Goal: Information Seeking & Learning: Learn about a topic

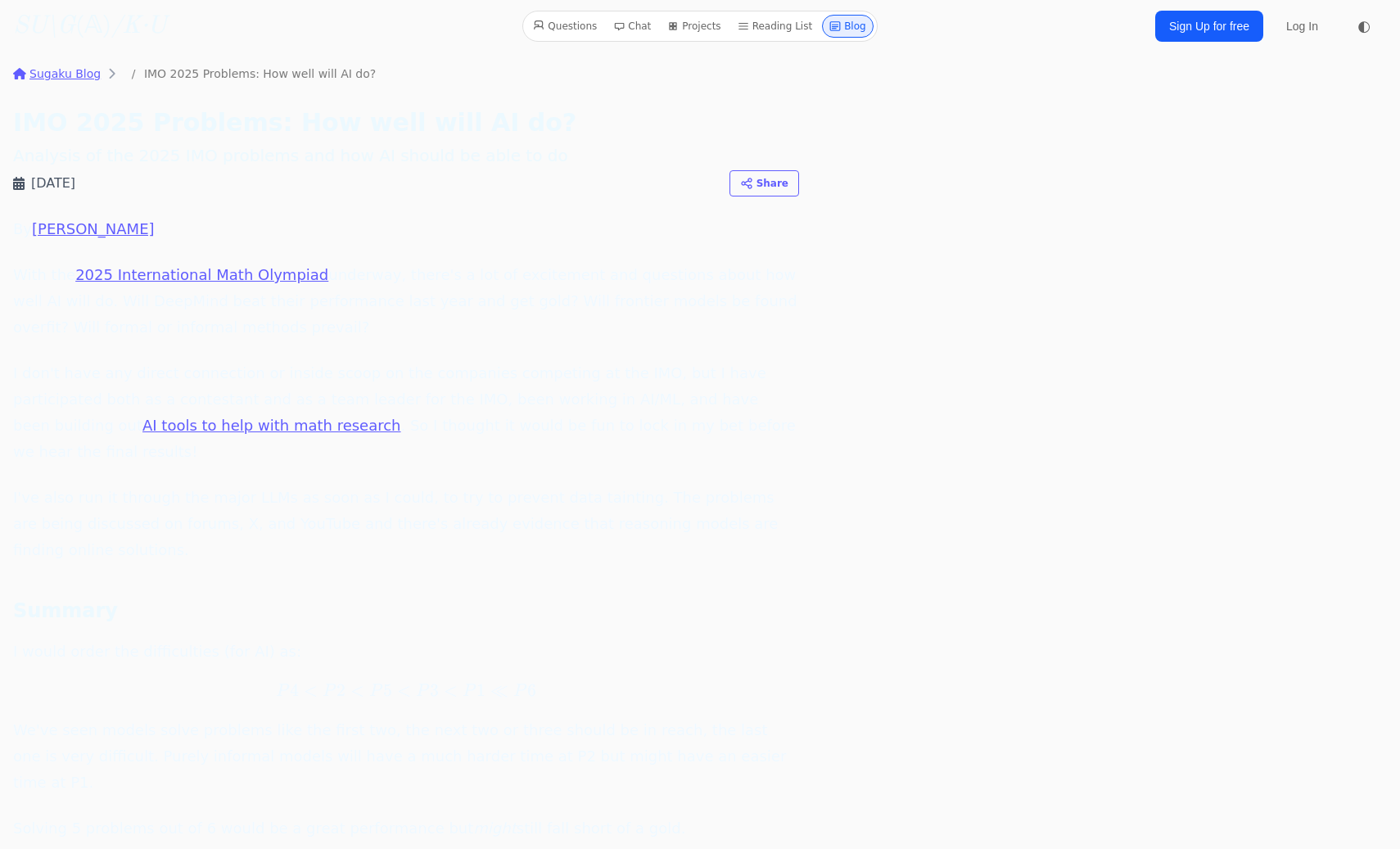
click at [845, 26] on link "Blog" at bounding box center [848, 26] width 52 height 23
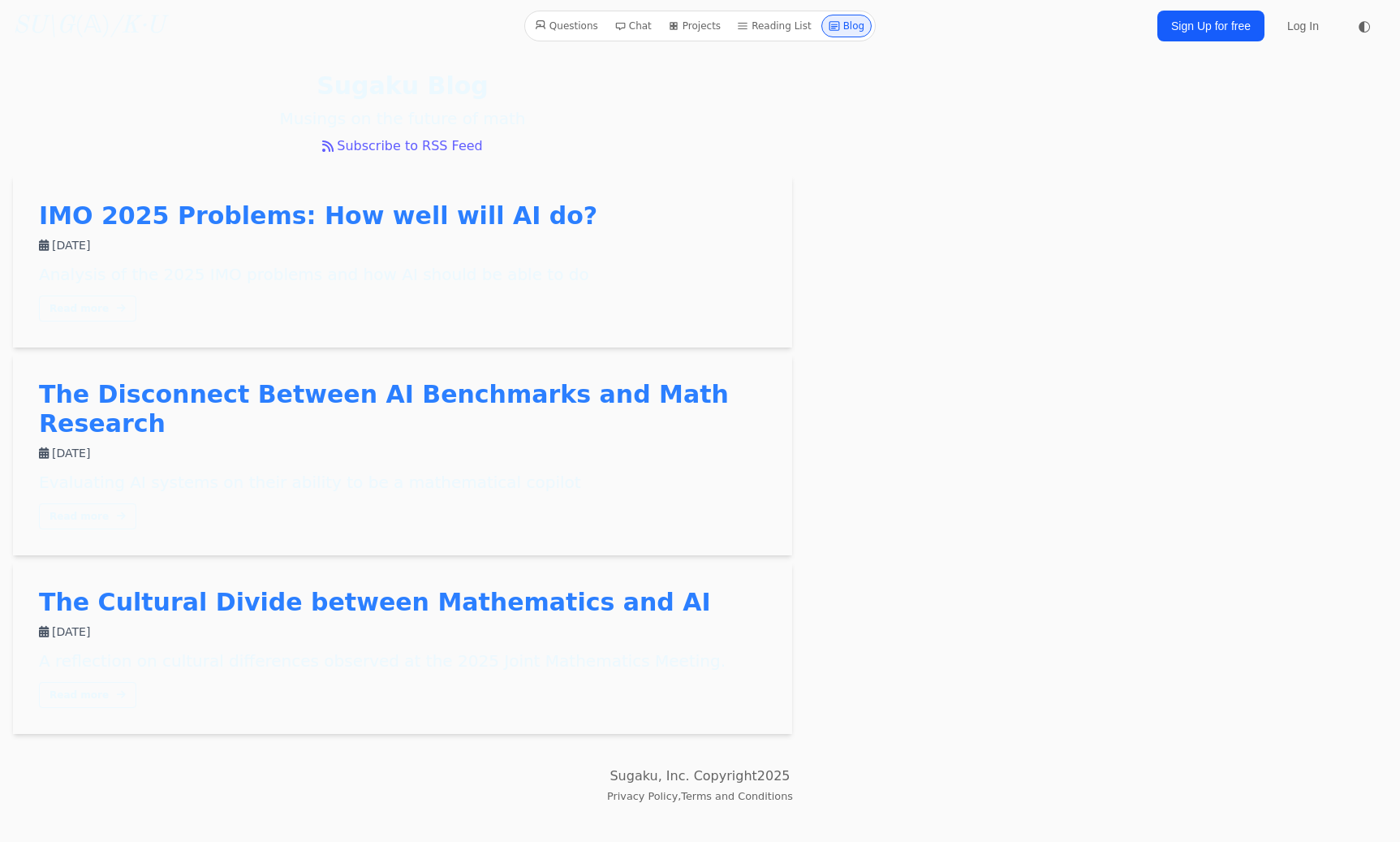
click at [473, 391] on link "The Disconnect Between AI Benchmarks and Math Research" at bounding box center [383, 408] width 690 height 58
click at [452, 588] on link "The Cultural Divide between Mathematics and AI" at bounding box center [375, 602] width 672 height 28
click at [405, 217] on link "IMO 2025 Problems: How well will AI do?" at bounding box center [318, 215] width 558 height 28
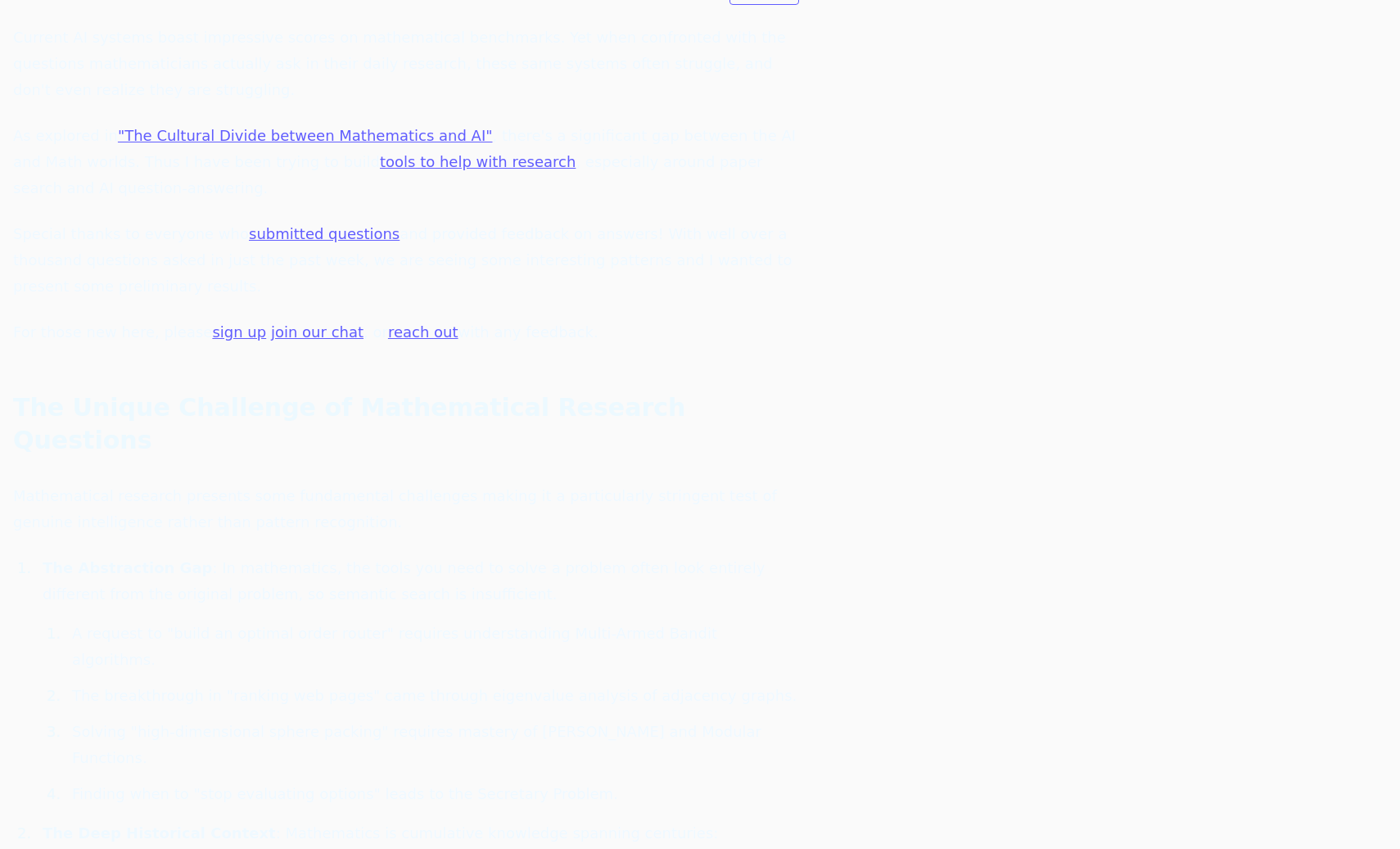
scroll to position [226, 0]
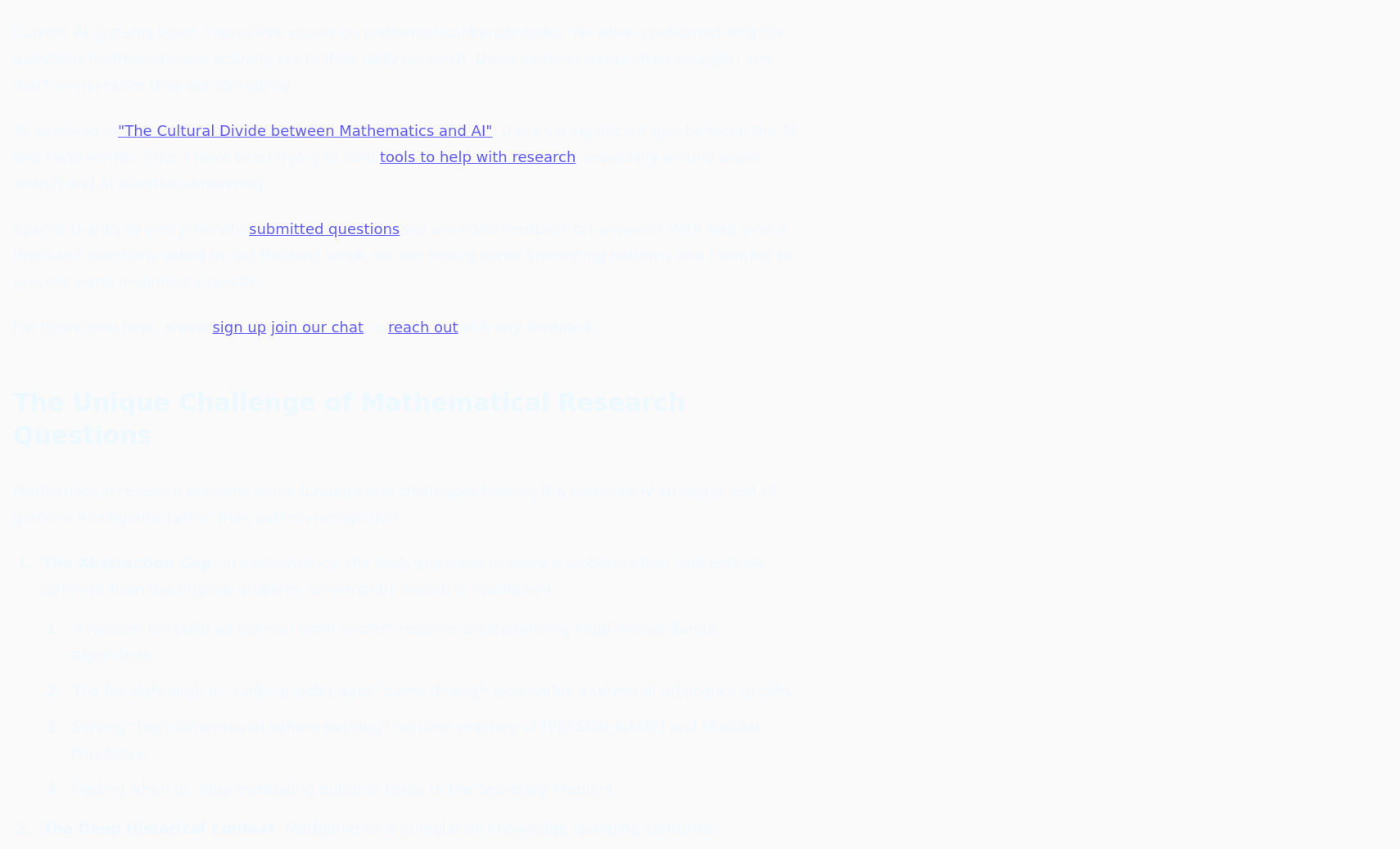
click at [335, 220] on link "submitted questions" at bounding box center [324, 229] width 150 height 17
click at [272, 220] on link "submitted questions" at bounding box center [324, 229] width 150 height 17
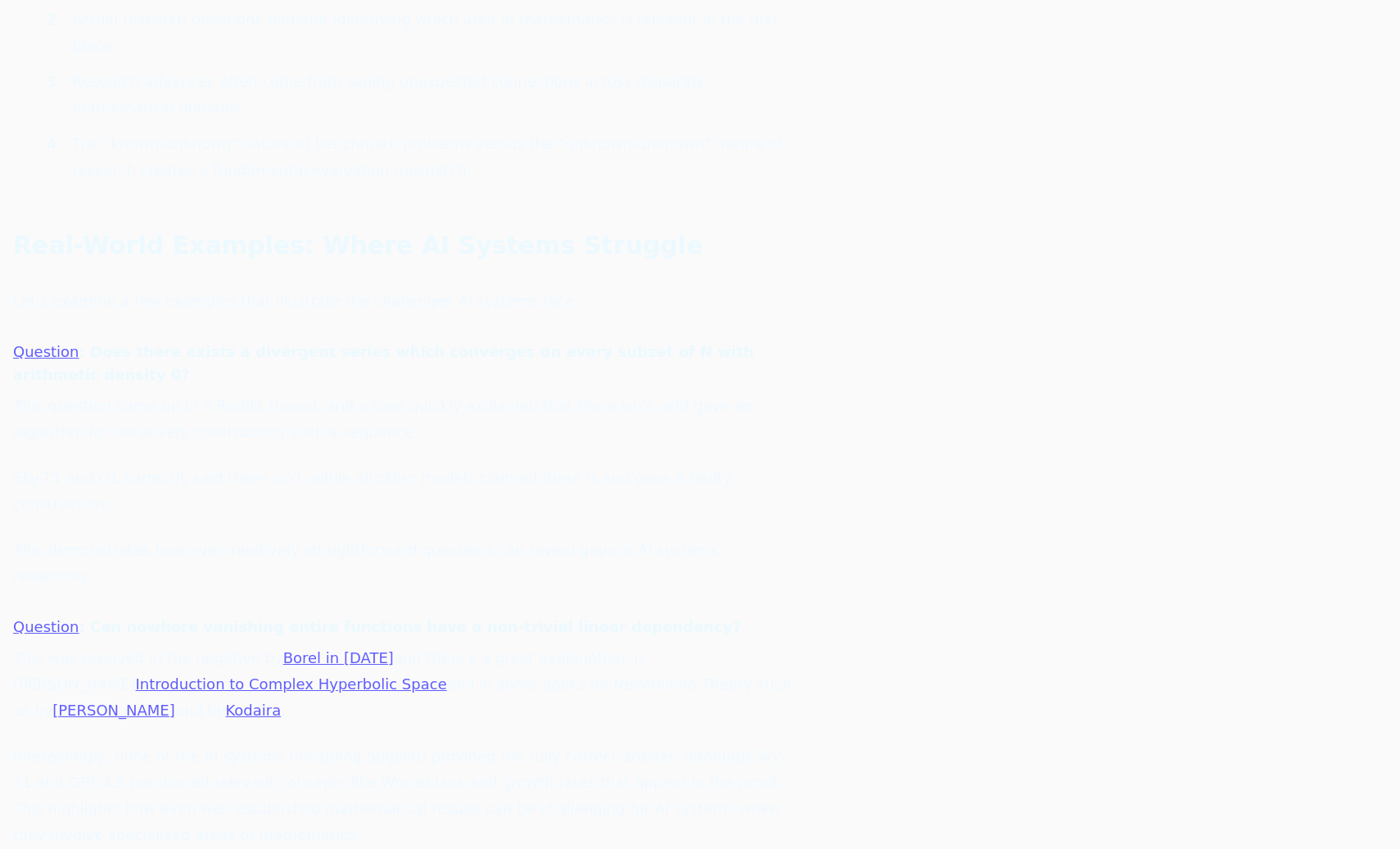
scroll to position [1643, 0]
drag, startPoint x: 114, startPoint y: 105, endPoint x: 212, endPoint y: 116, distance: 98.6
click at [212, 285] on p "Let's examine a few examples that illustrate the challenges AI systems face." at bounding box center [406, 298] width 786 height 26
click at [201, 337] on h4 "Question : Does there exists a divergent series which converges on every subset…" at bounding box center [406, 360] width 786 height 46
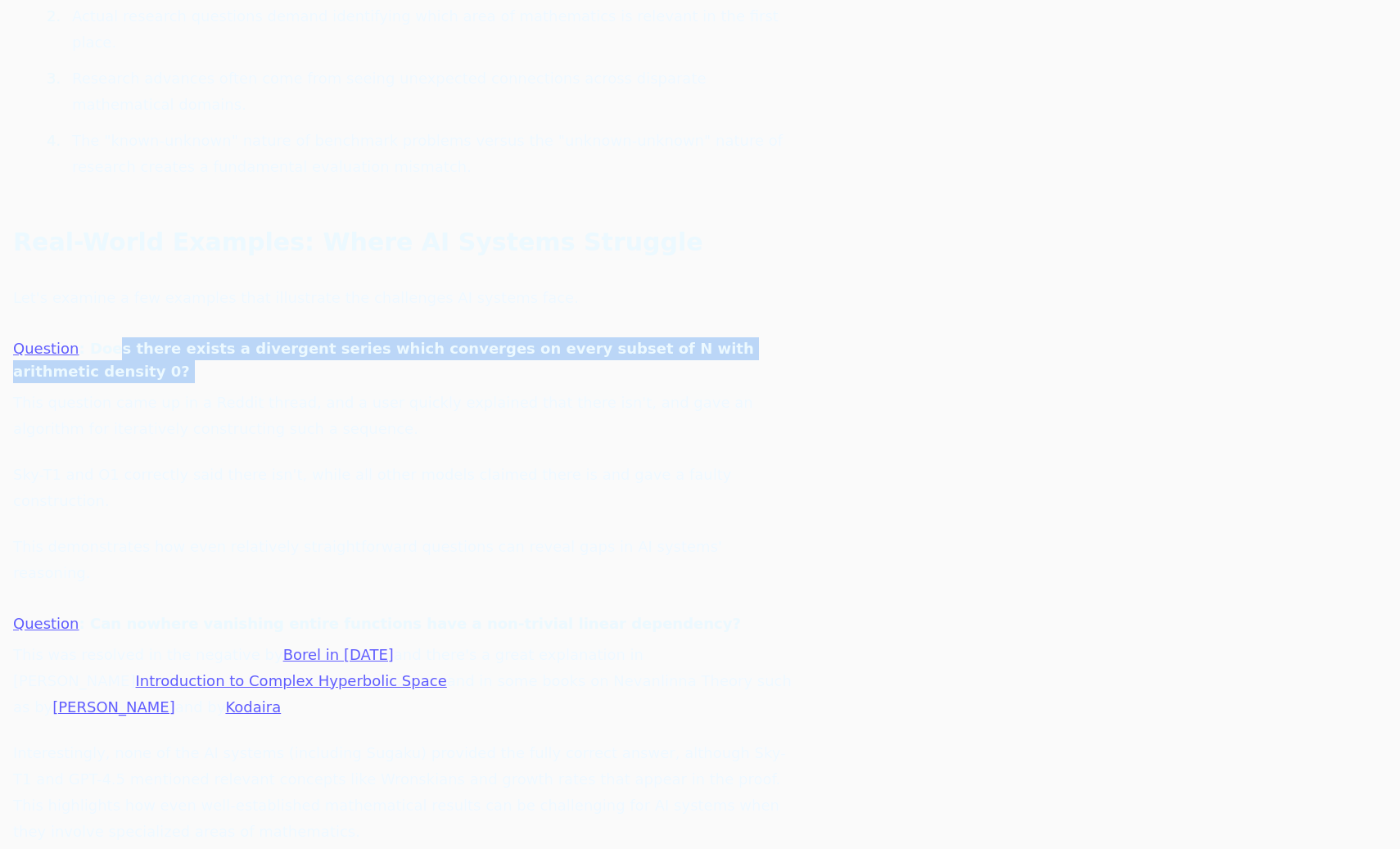
drag, startPoint x: 110, startPoint y: 155, endPoint x: 386, endPoint y: 168, distance: 276.3
click at [386, 226] on div "Real-World Examples: Where AI Systems Struggle Let's examine a few examples tha…" at bounding box center [406, 800] width 786 height 1150
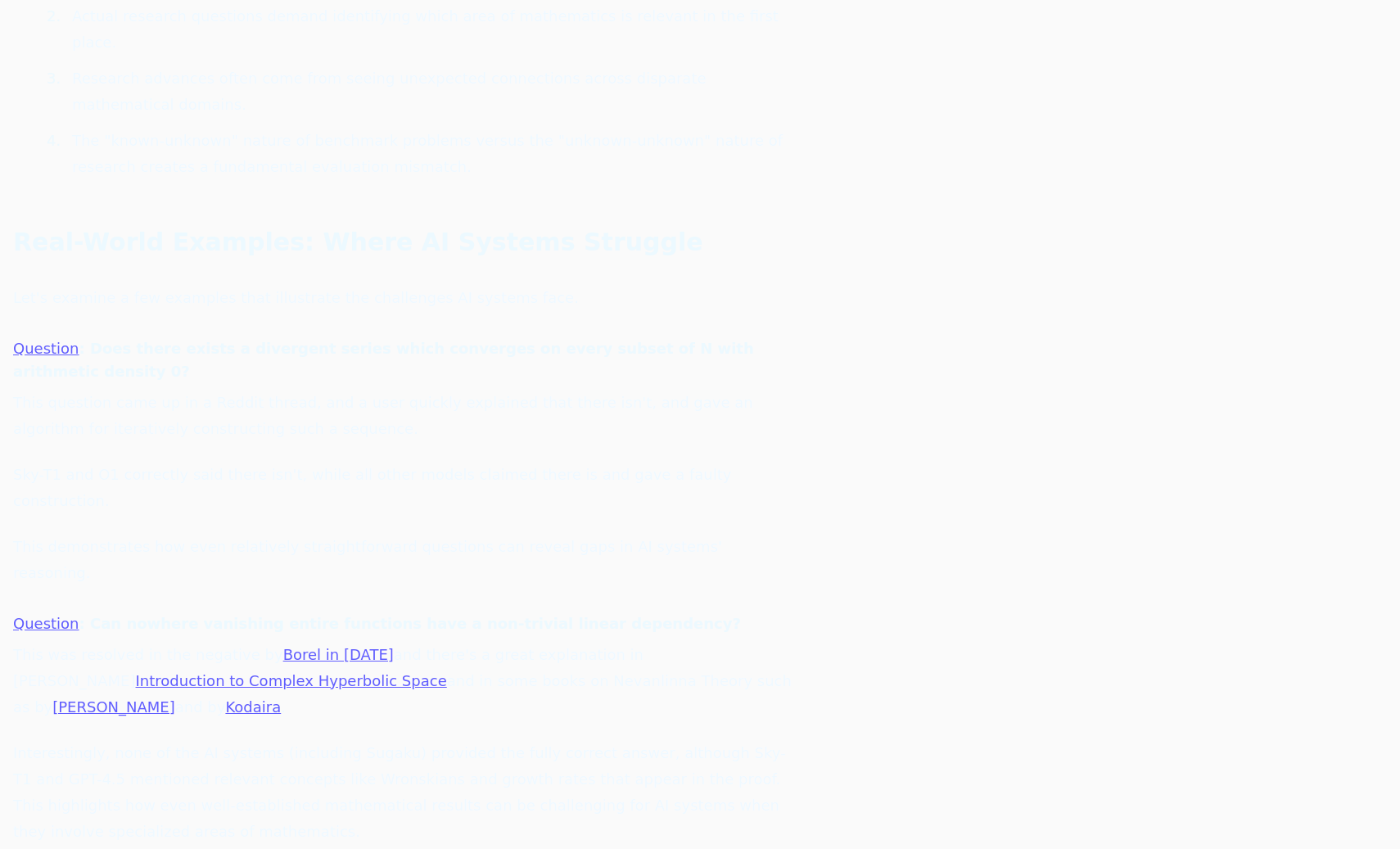
click at [195, 324] on div "Real-World Examples: Where AI Systems Struggle Let's examine a few examples tha…" at bounding box center [406, 800] width 786 height 1150
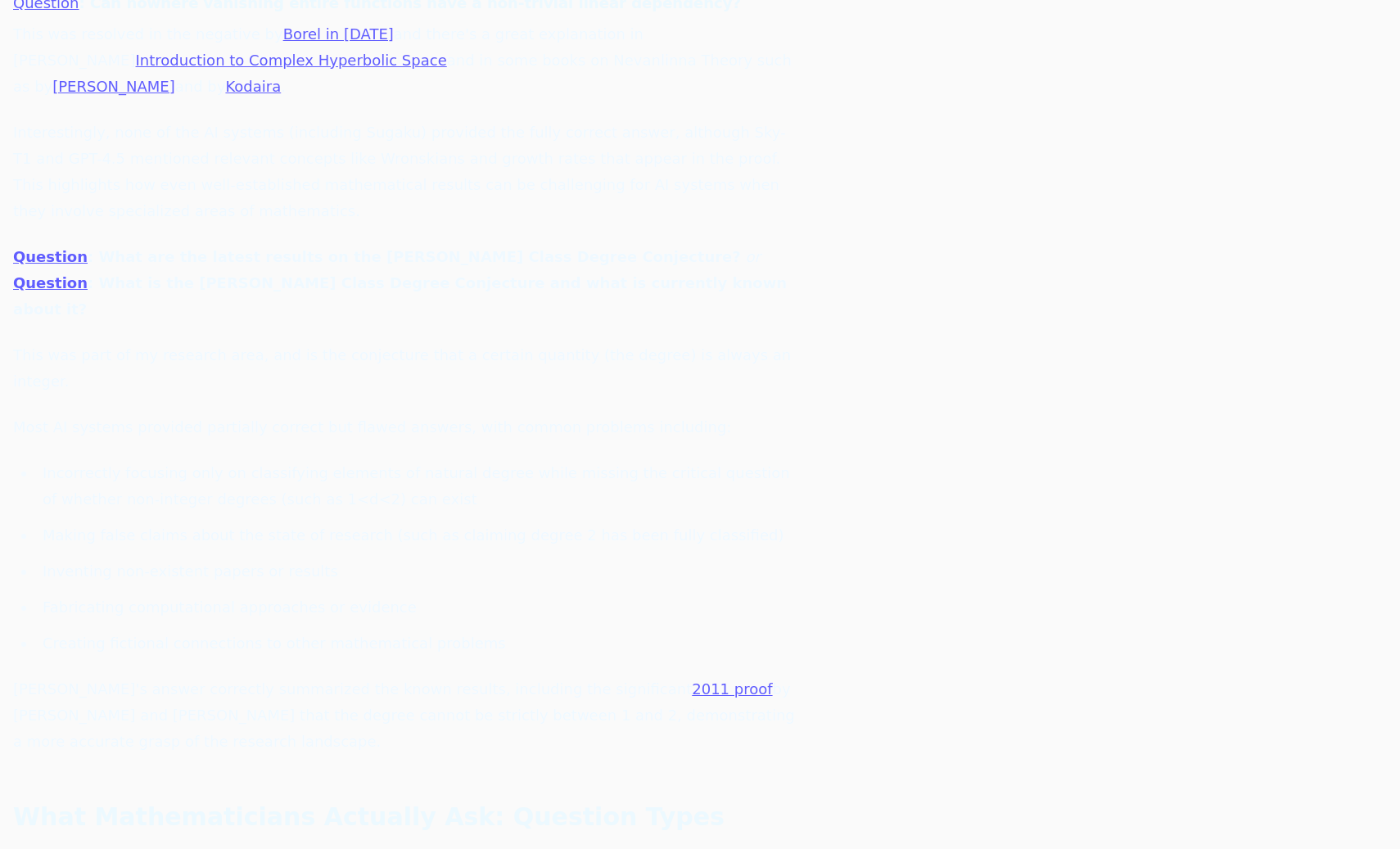
scroll to position [2269, 0]
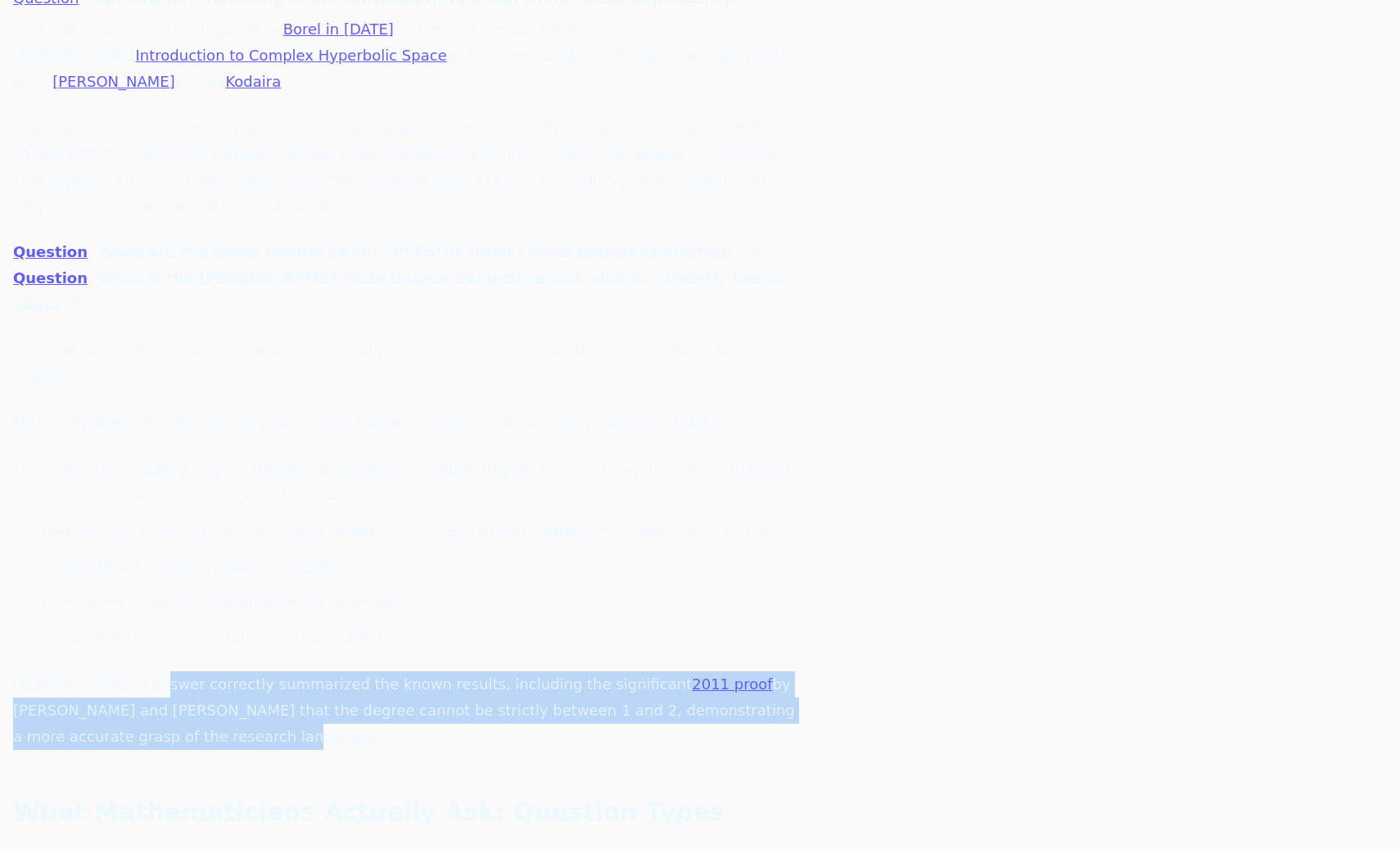
drag, startPoint x: 148, startPoint y: 337, endPoint x: 194, endPoint y: 384, distance: 65.8
click at [194, 671] on p "Sugaku's answer correctly summarized the known results, including the significa…" at bounding box center [406, 710] width 786 height 78
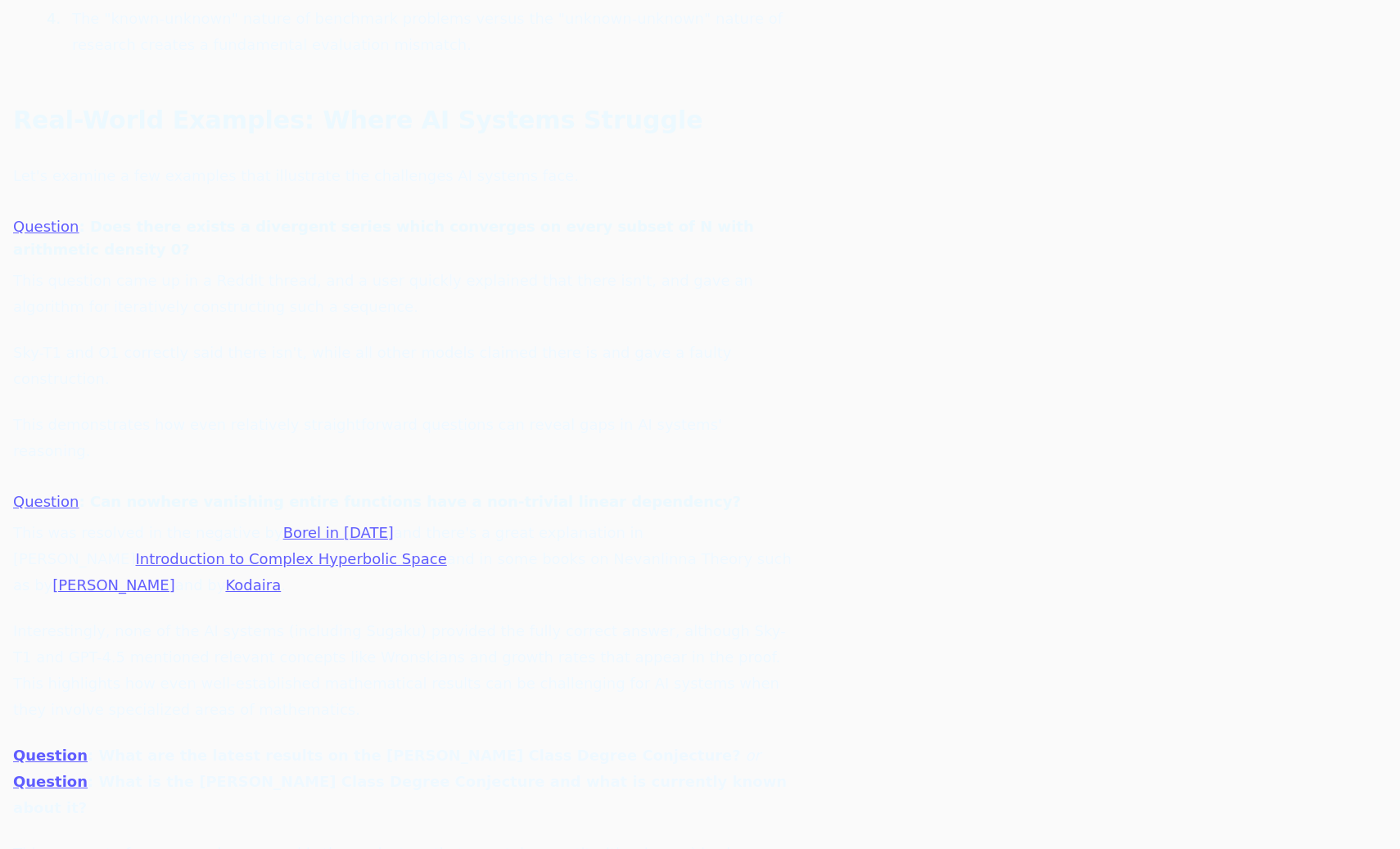
scroll to position [1550, 0]
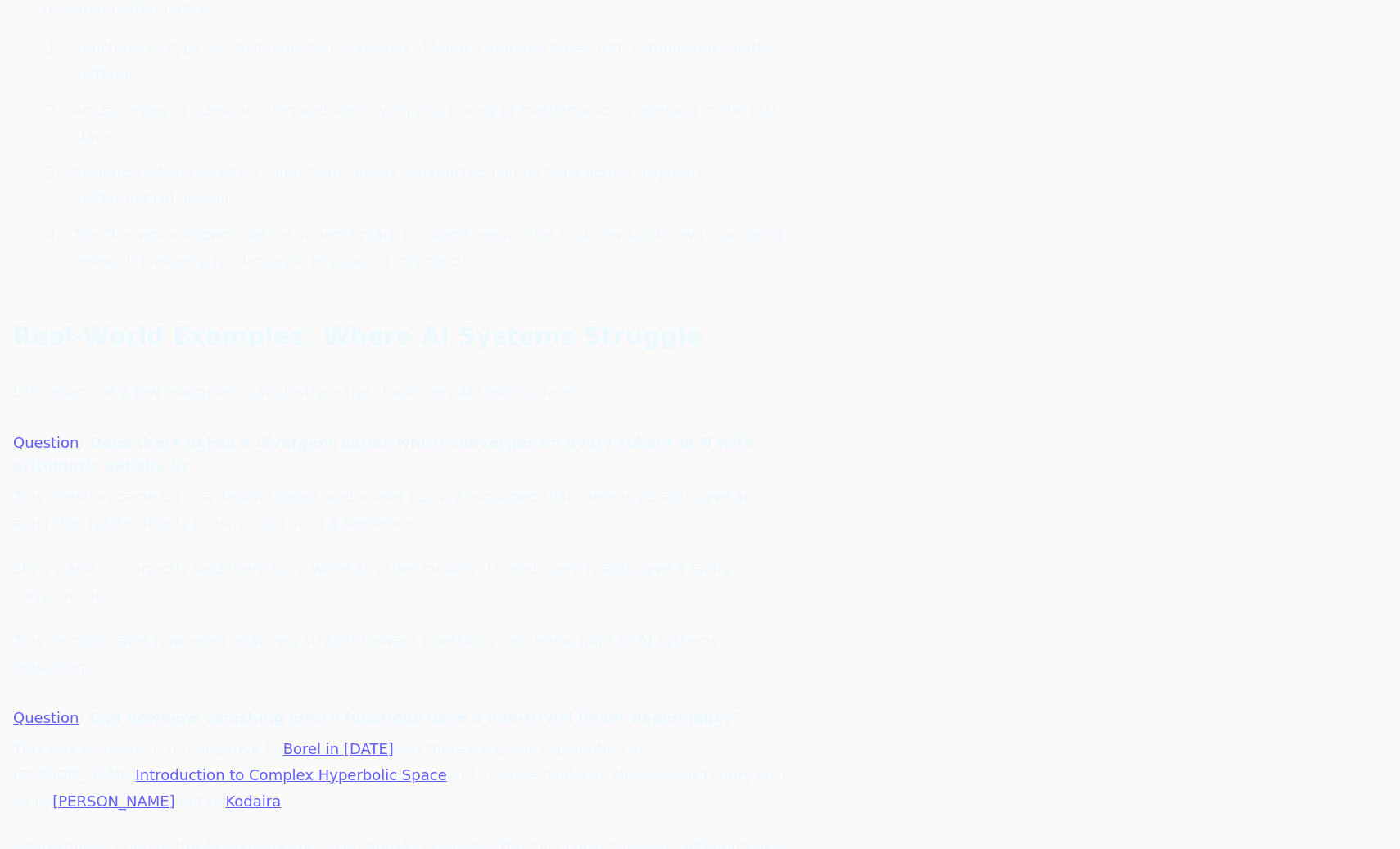
click at [59, 434] on link "Question" at bounding box center [46, 442] width 66 height 17
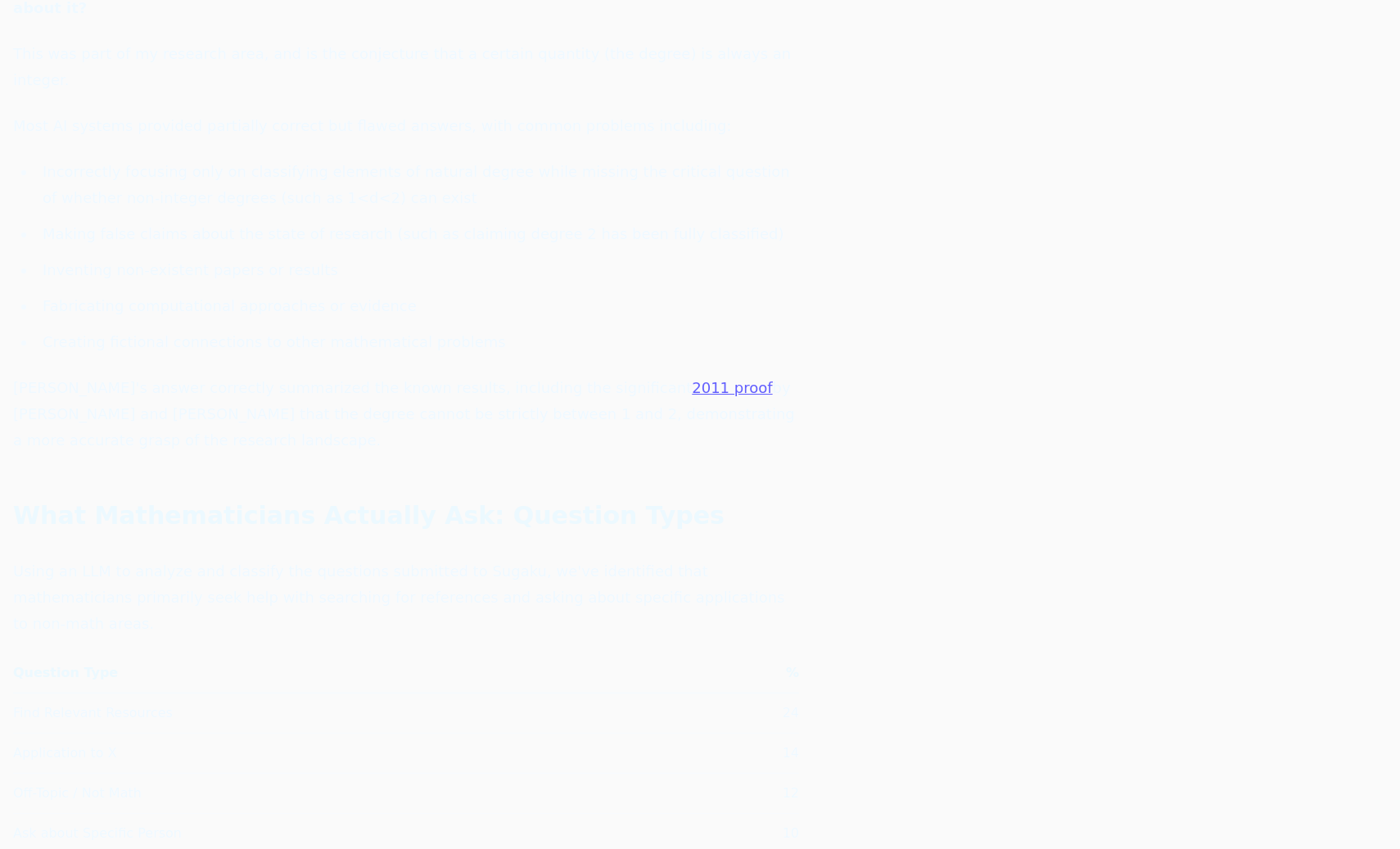
scroll to position [2581, 0]
click at [240, 758] on td "Off-Topic / Not Math" at bounding box center [363, 778] width 699 height 40
drag, startPoint x: 74, startPoint y: 319, endPoint x: 164, endPoint y: 315, distance: 90.1
click at [164, 663] on td "Find Relevant Resources" at bounding box center [363, 683] width 699 height 40
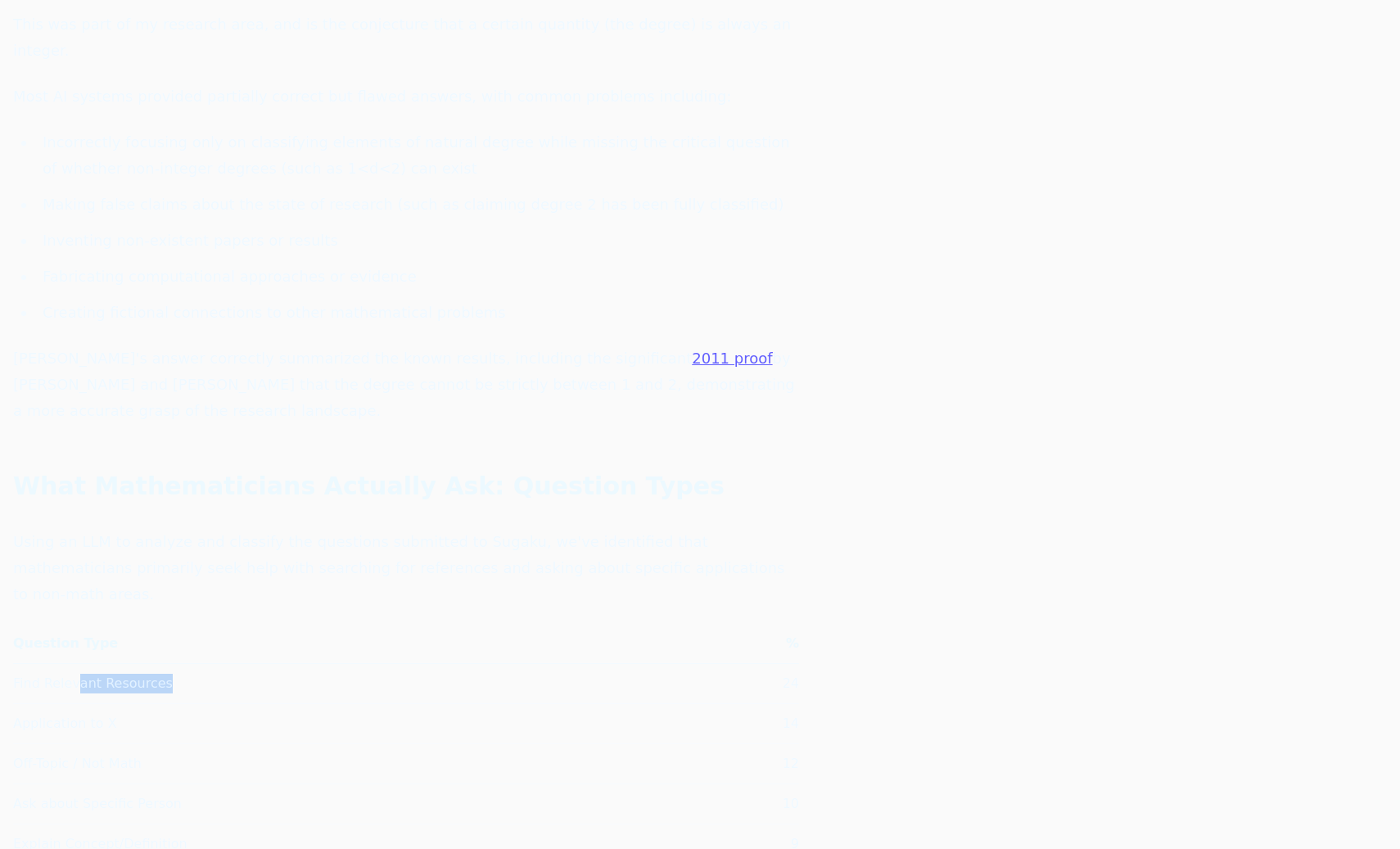
click at [159, 663] on td "Find Relevant Resources" at bounding box center [363, 683] width 699 height 40
drag, startPoint x: 99, startPoint y: 353, endPoint x: 23, endPoint y: 351, distance: 76.0
click at [23, 704] on td "Application to X" at bounding box center [363, 724] width 699 height 40
click at [29, 704] on td "Application to X" at bounding box center [363, 724] width 699 height 40
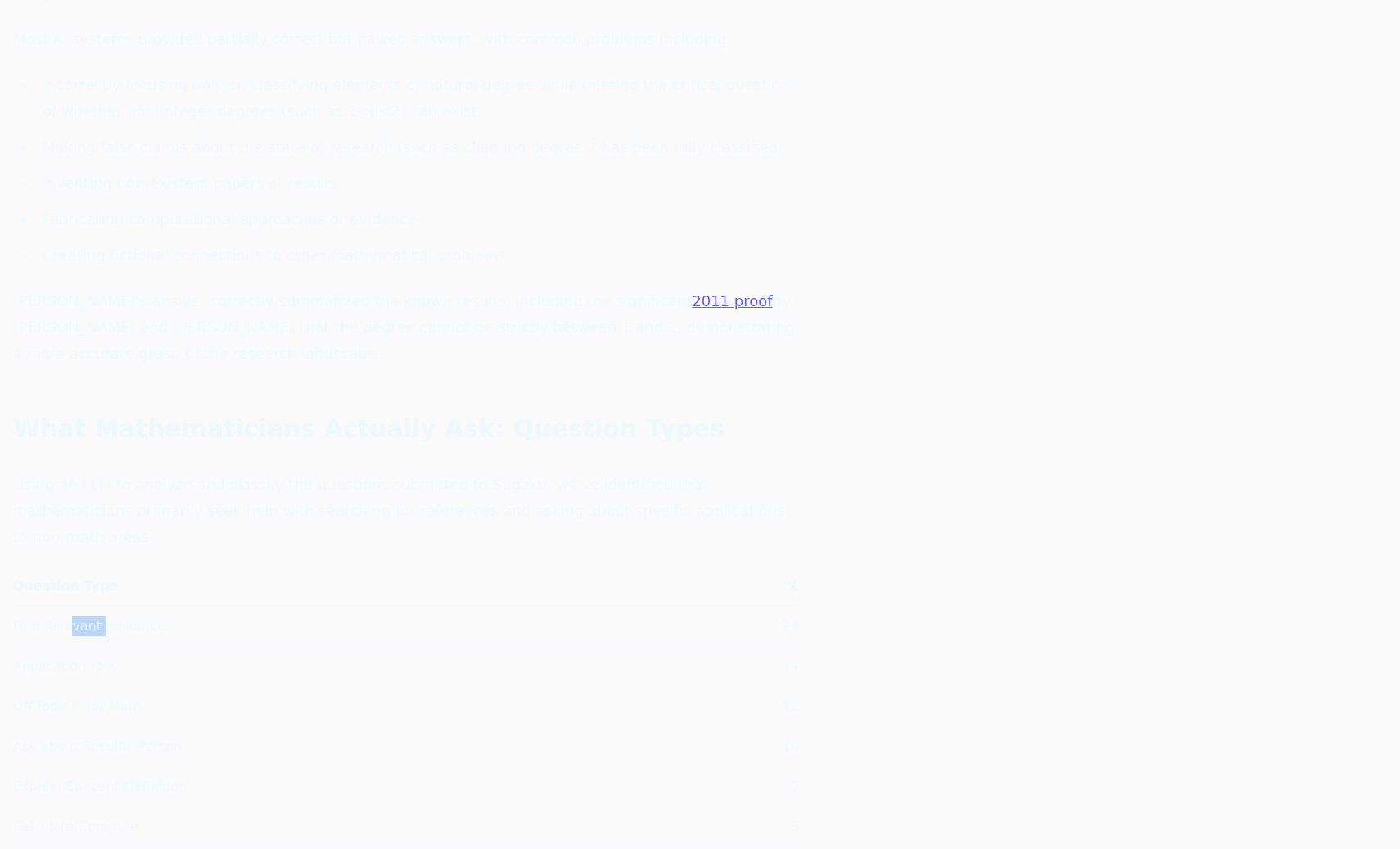
drag, startPoint x: 95, startPoint y: 256, endPoint x: 65, endPoint y: 250, distance: 30.6
click at [65, 606] on td "Find Relevant Resources" at bounding box center [363, 626] width 699 height 40
click at [114, 646] on td "Application to X" at bounding box center [363, 666] width 699 height 40
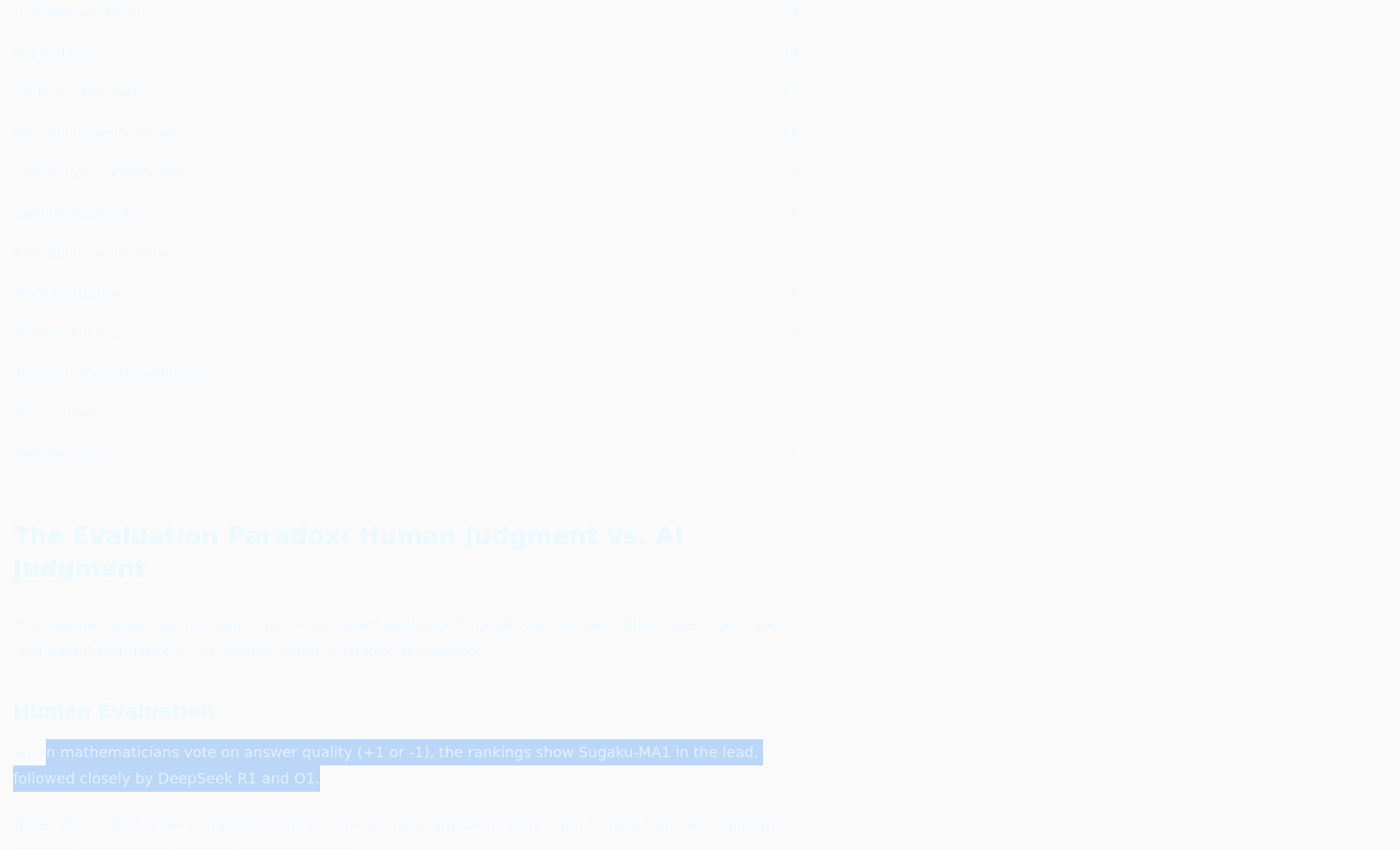
drag, startPoint x: 46, startPoint y: 357, endPoint x: 112, endPoint y: 393, distance: 75.2
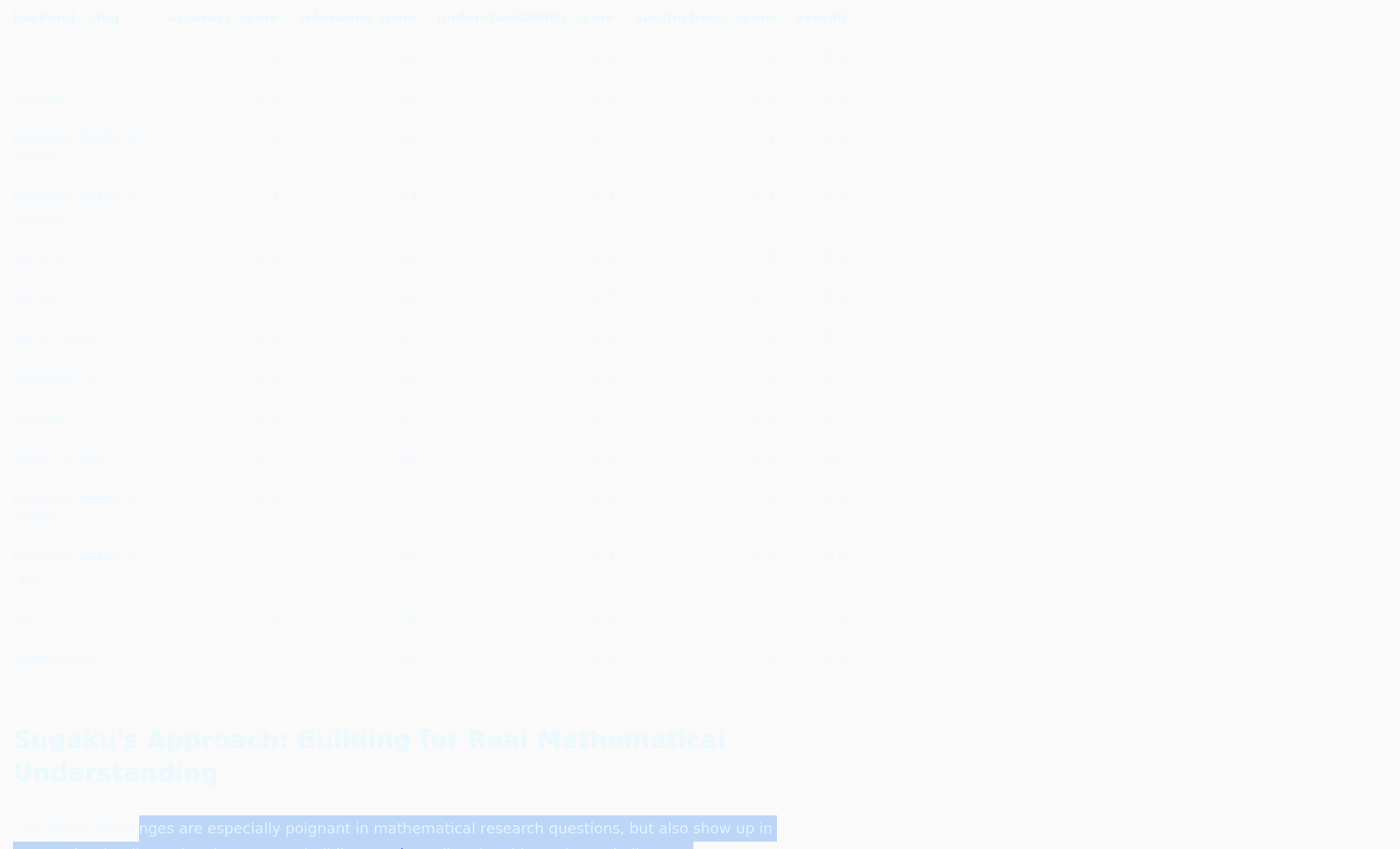
drag, startPoint x: 125, startPoint y: 201, endPoint x: 179, endPoint y: 325, distance: 135.2
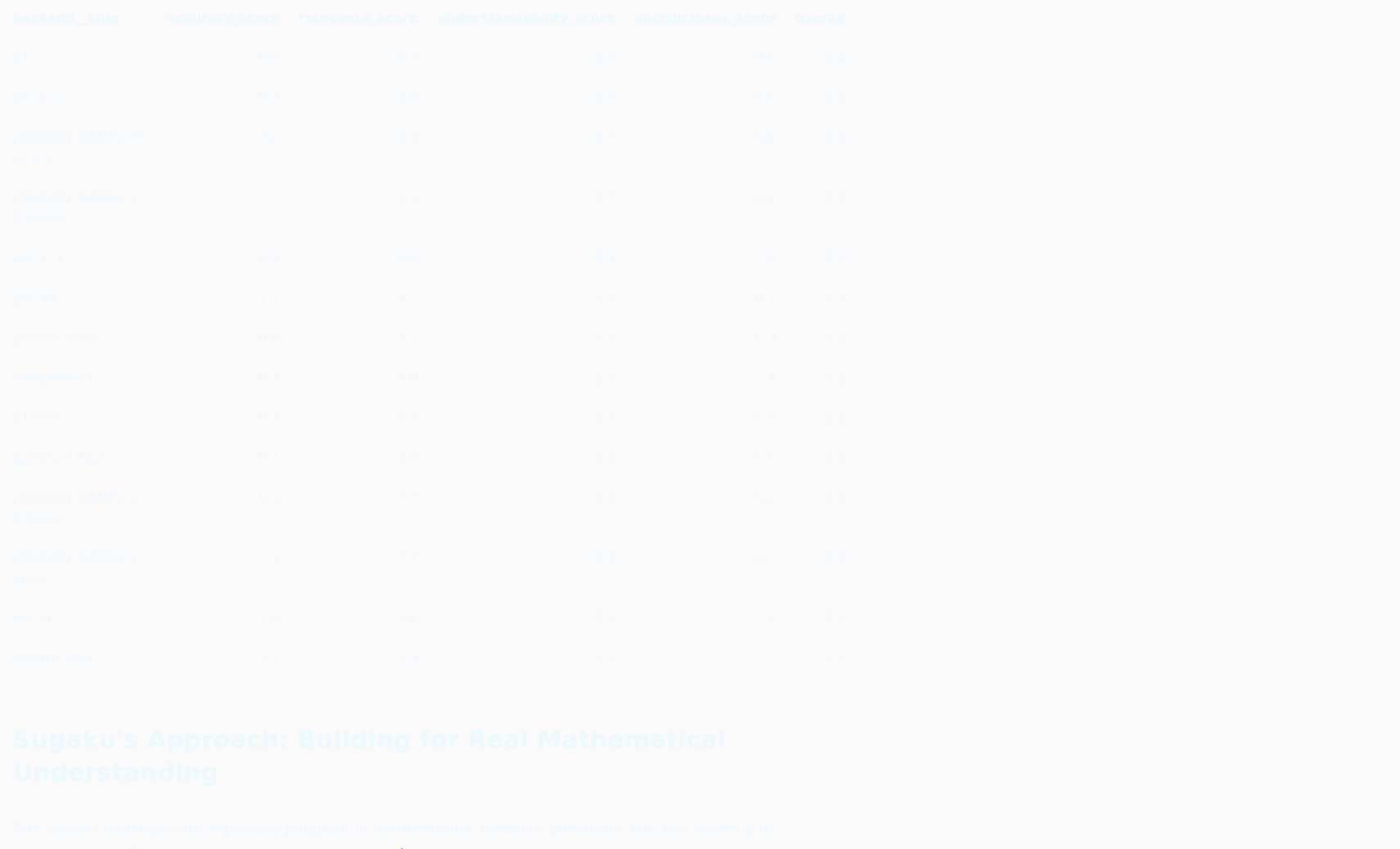
drag, startPoint x: 217, startPoint y: 357, endPoint x: 95, endPoint y: 256, distance: 158.4
drag, startPoint x: 124, startPoint y: 307, endPoint x: 85, endPoint y: 290, distance: 42.5
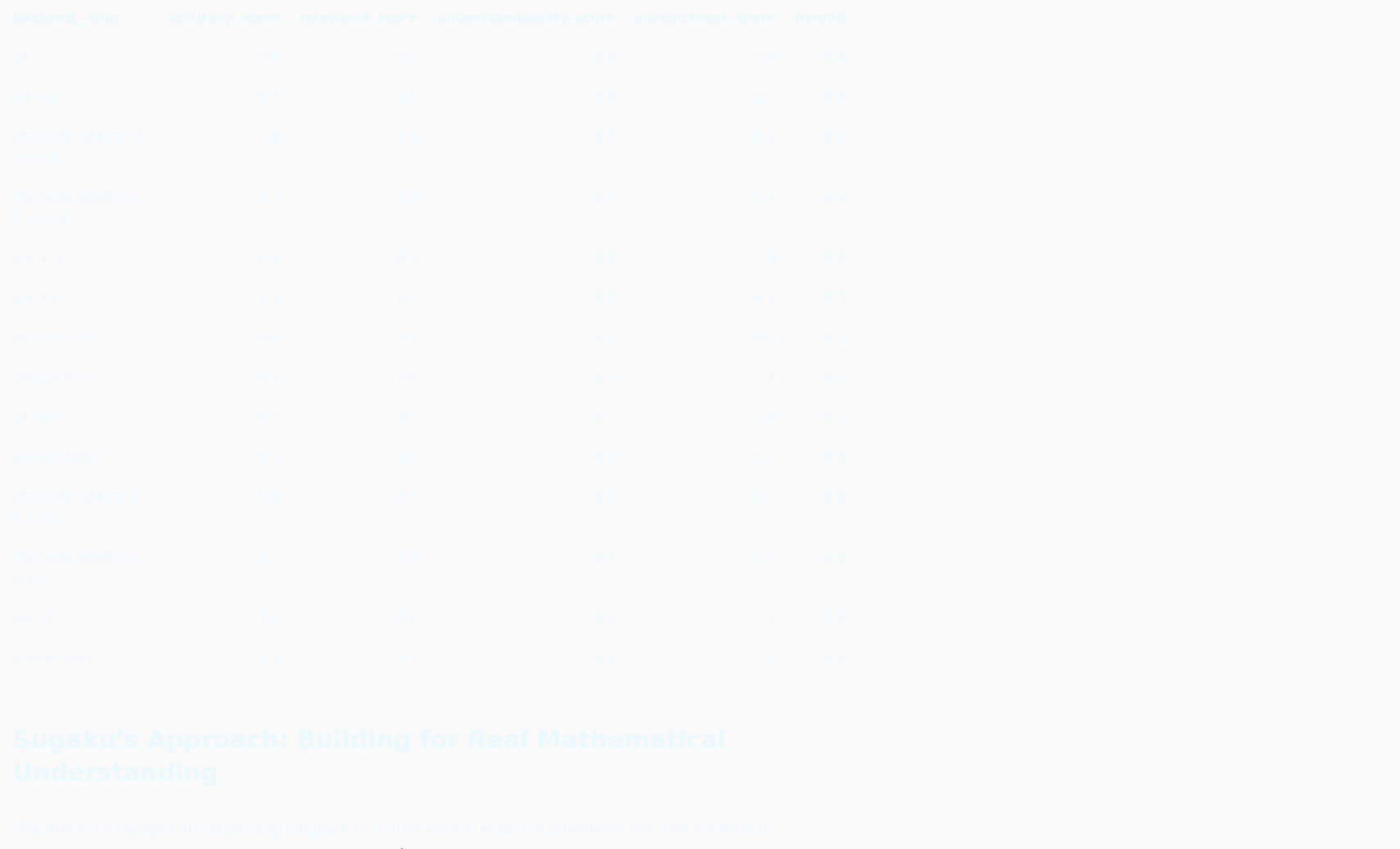
drag, startPoint x: 108, startPoint y: 370, endPoint x: 82, endPoint y: 346, distance: 35.4
drag, startPoint x: 151, startPoint y: 421, endPoint x: 127, endPoint y: 397, distance: 33.9
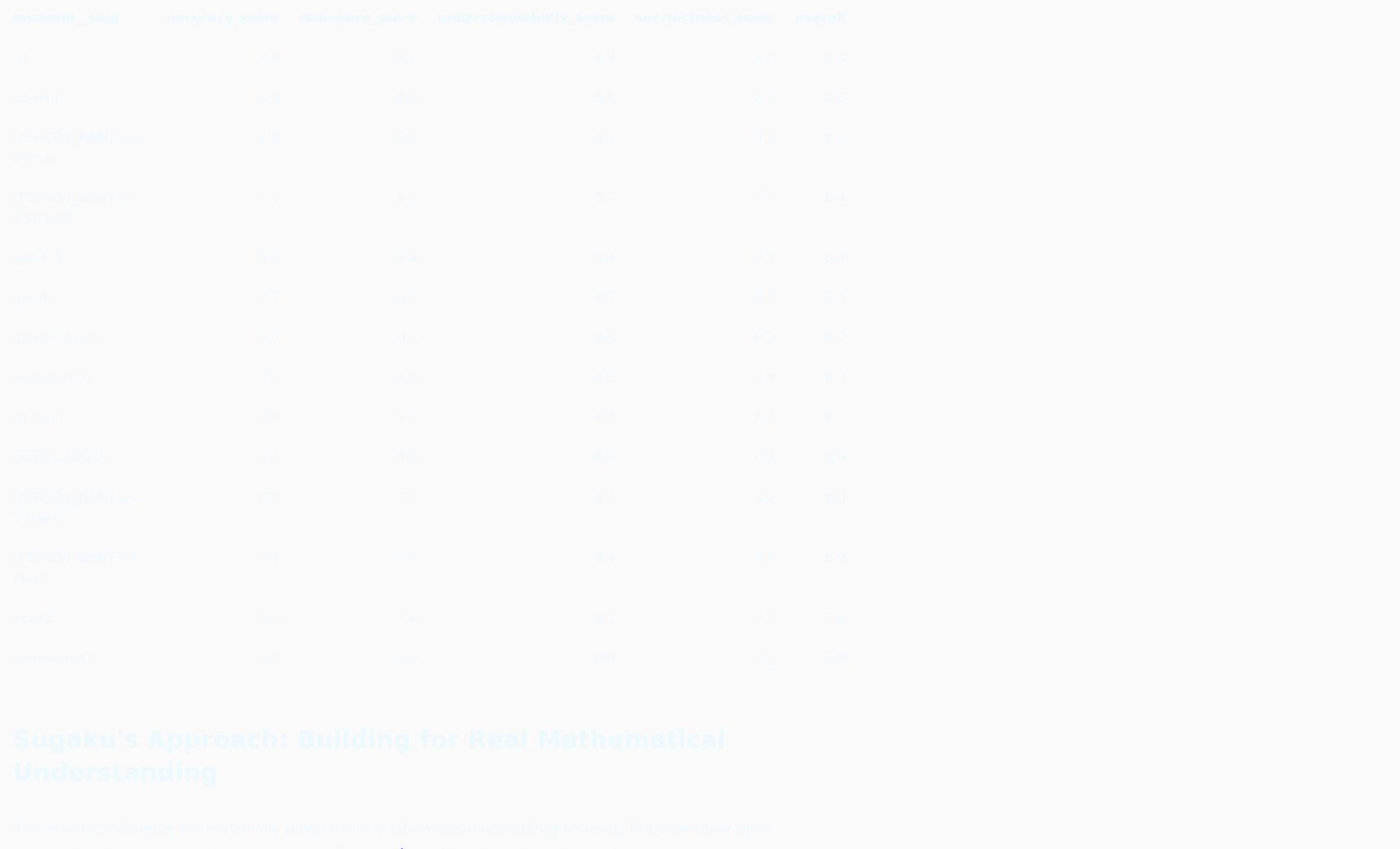
drag, startPoint x: 100, startPoint y: 467, endPoint x: 206, endPoint y: 465, distance: 106.0
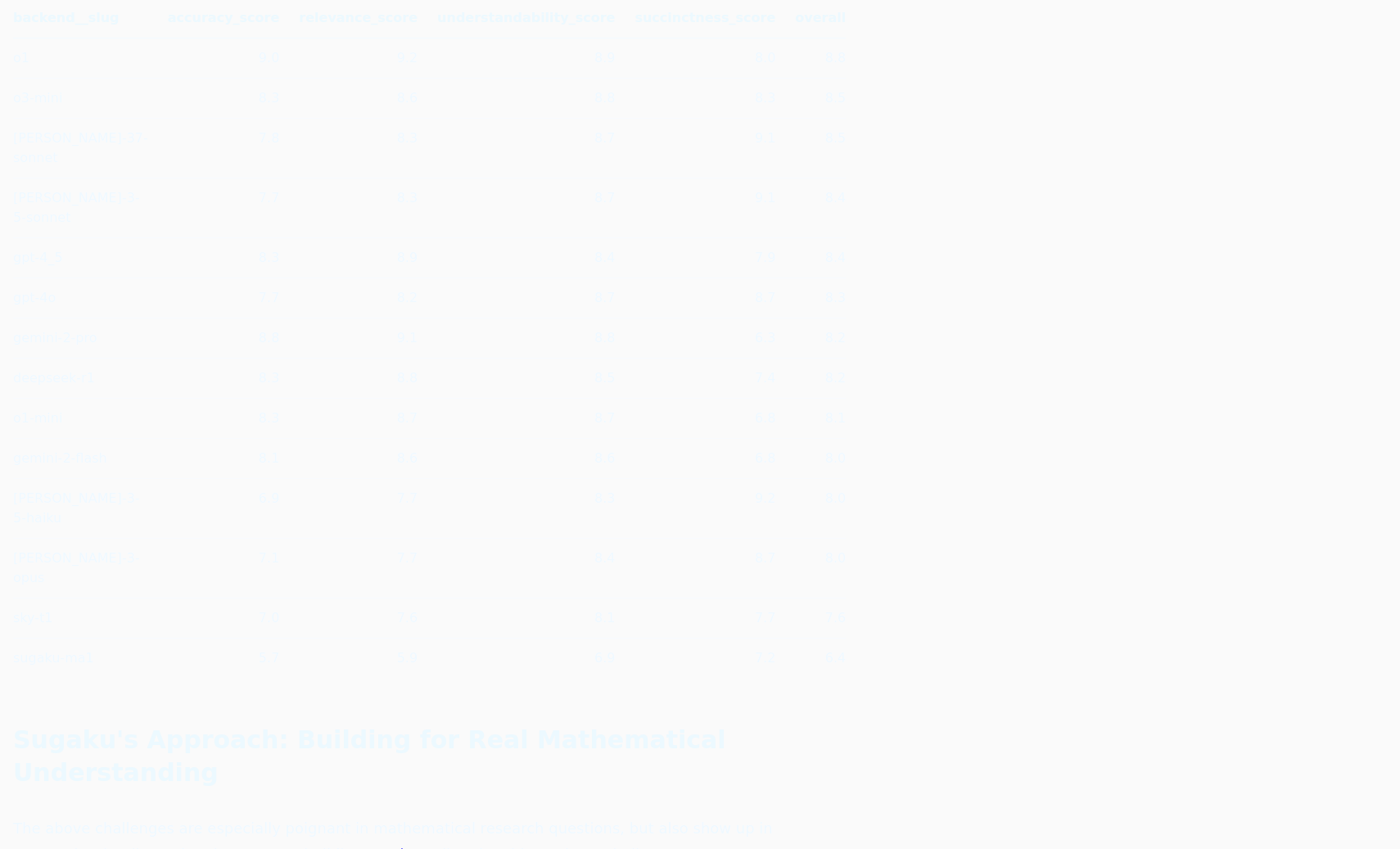
drag, startPoint x: 111, startPoint y: 367, endPoint x: 99, endPoint y: 281, distance: 86.8
drag, startPoint x: 98, startPoint y: 400, endPoint x: 173, endPoint y: 521, distance: 142.4
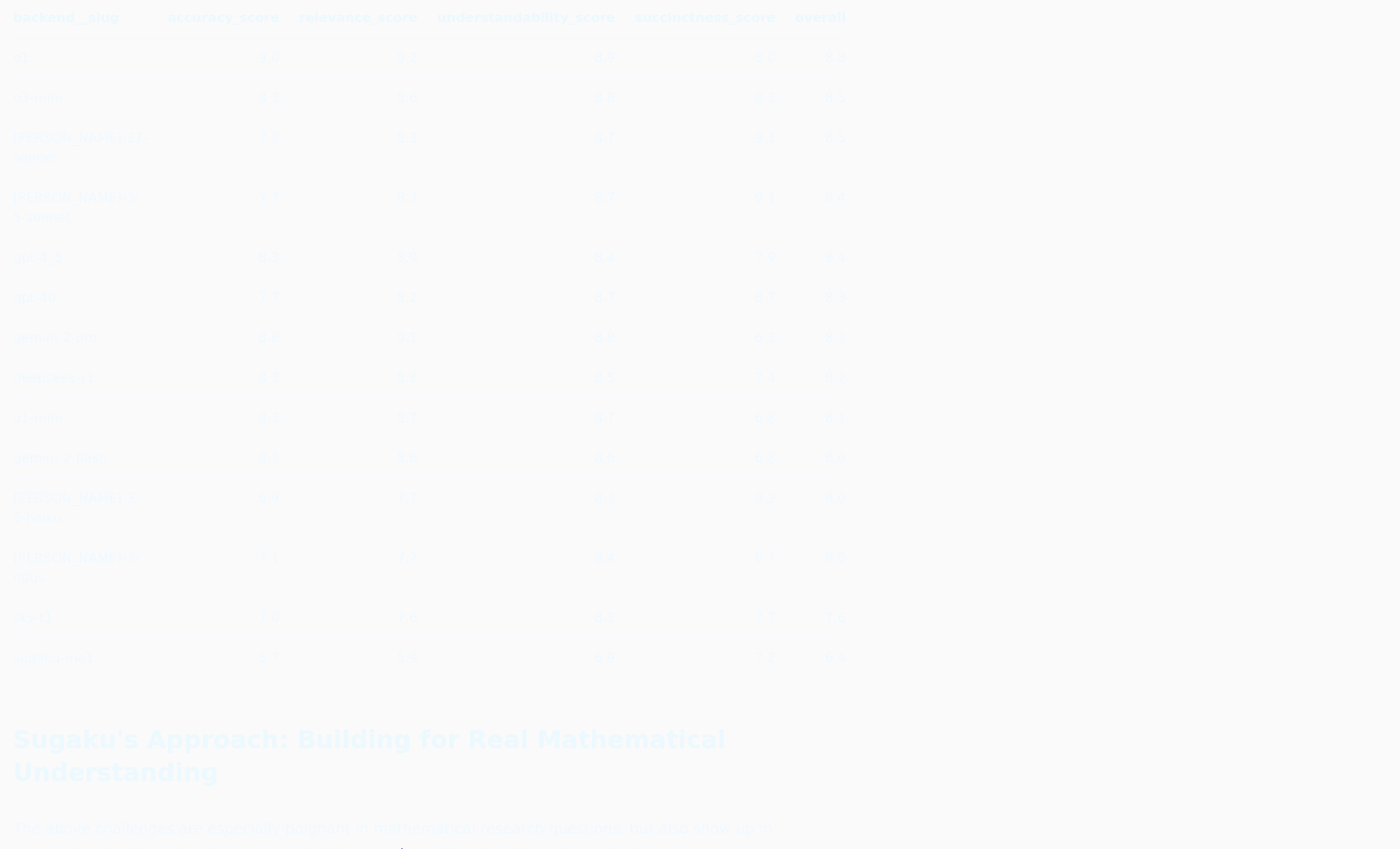
drag, startPoint x: 155, startPoint y: 512, endPoint x: 134, endPoint y: 503, distance: 22.8
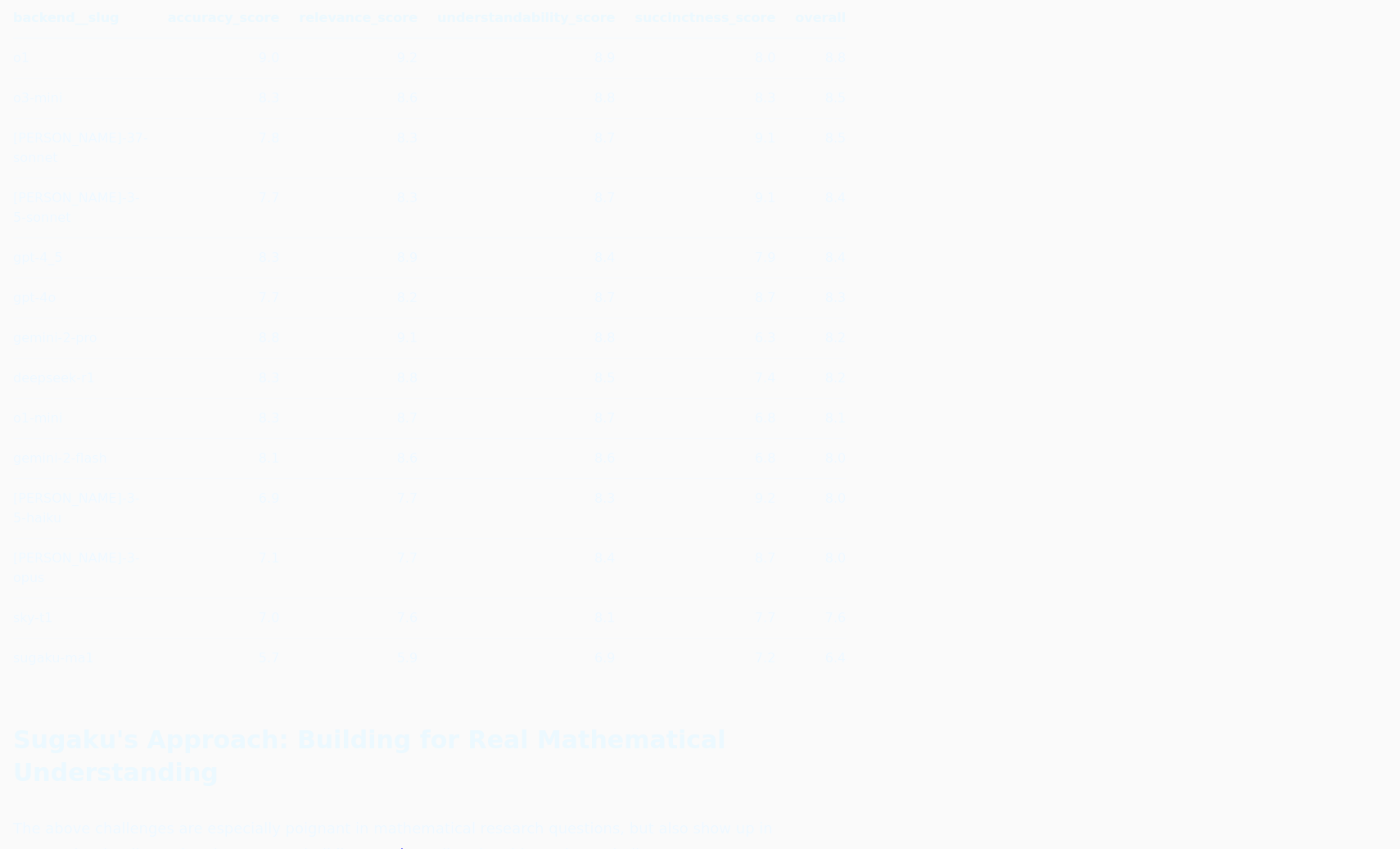
drag, startPoint x: 178, startPoint y: 528, endPoint x: 136, endPoint y: 505, distance: 47.9
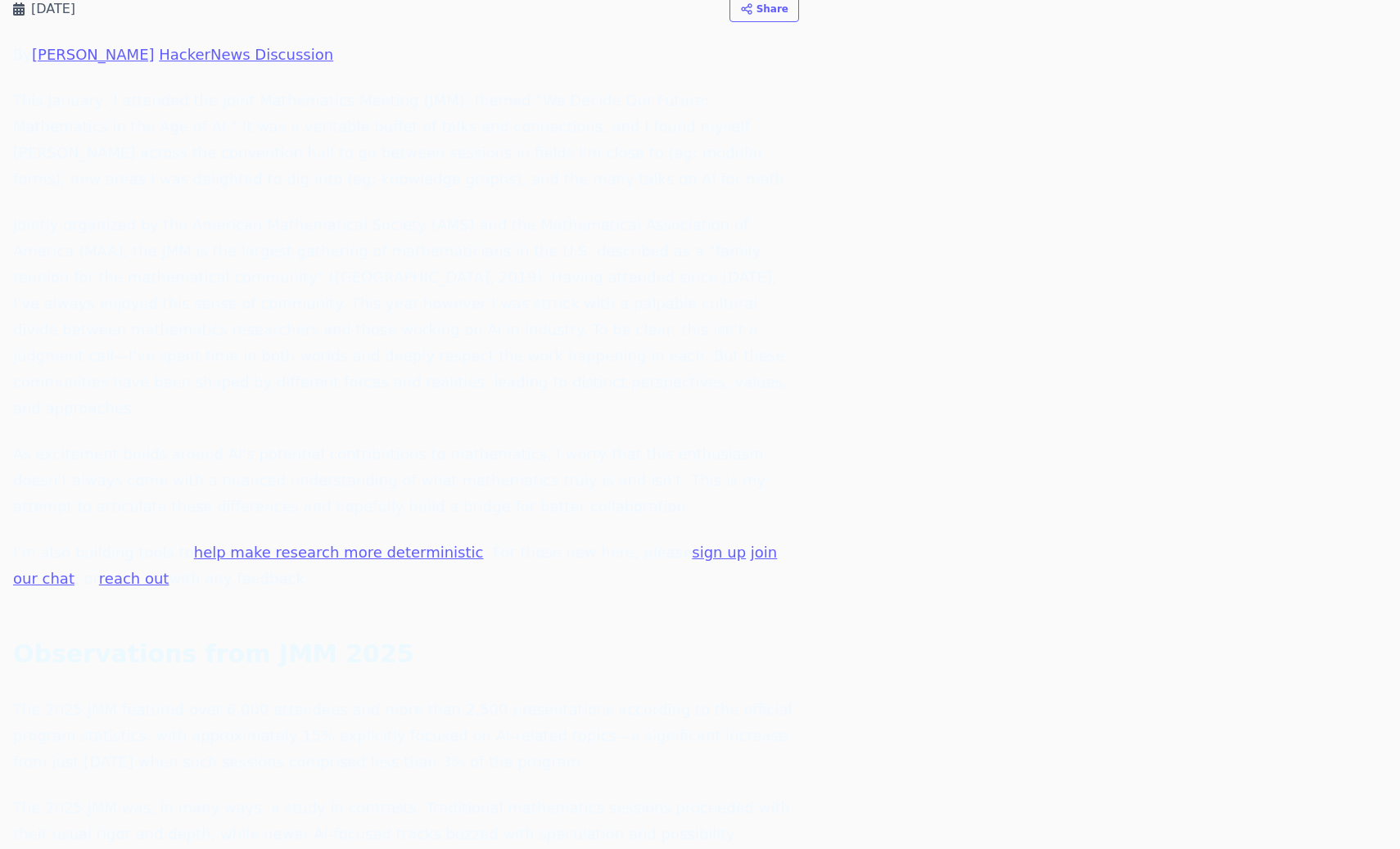
scroll to position [171, 0]
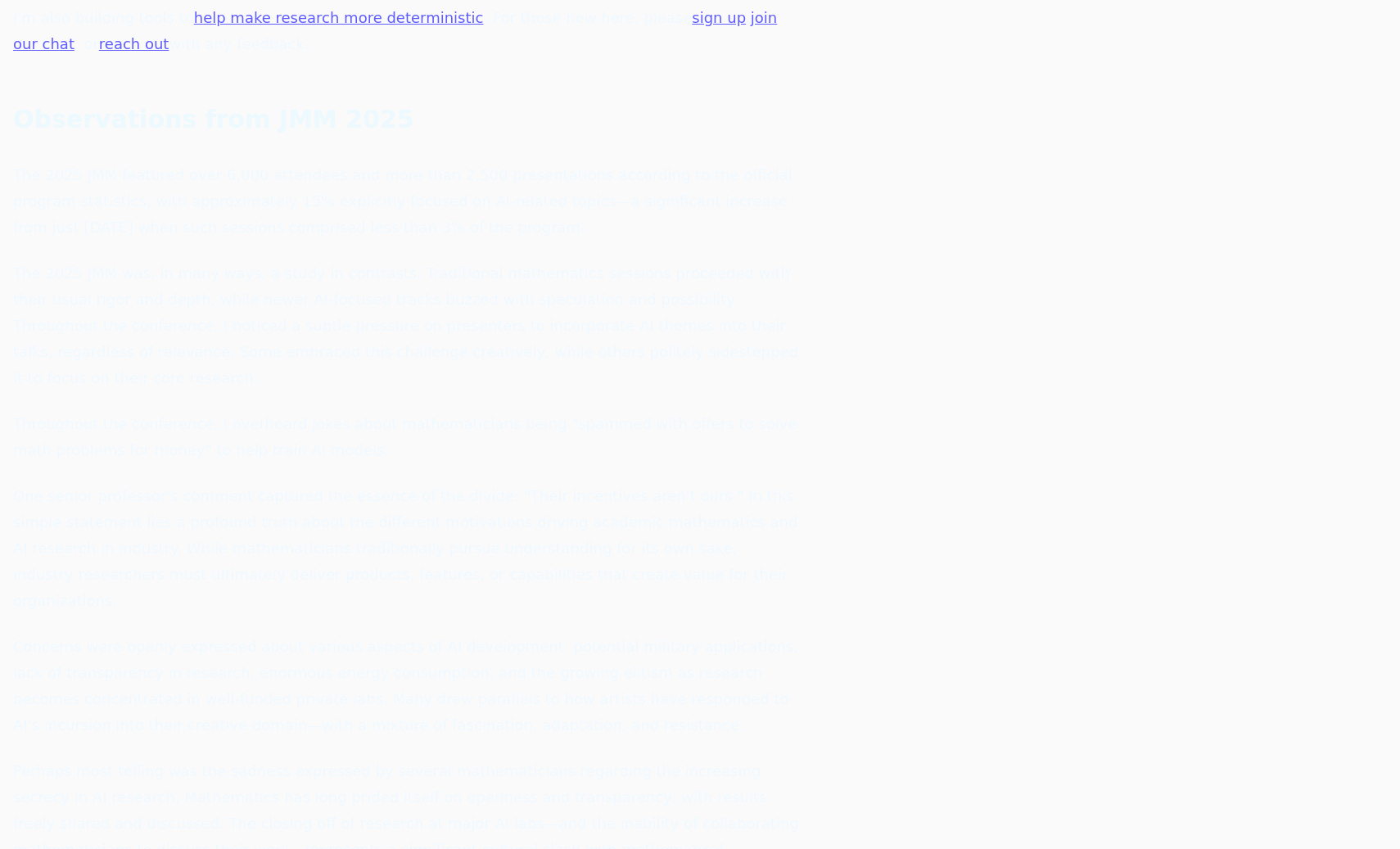
scroll to position [709, 0]
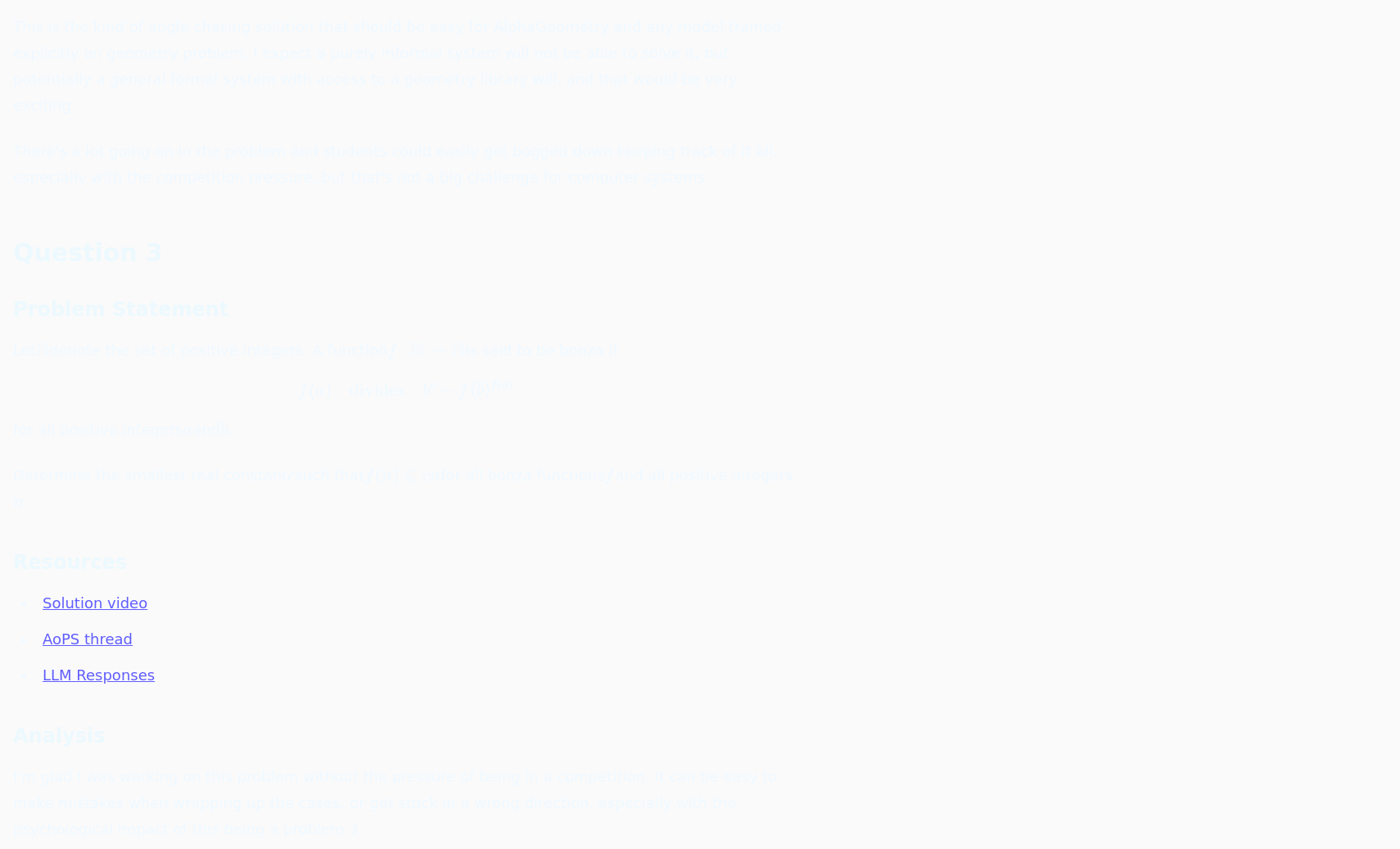
scroll to position [3995, 0]
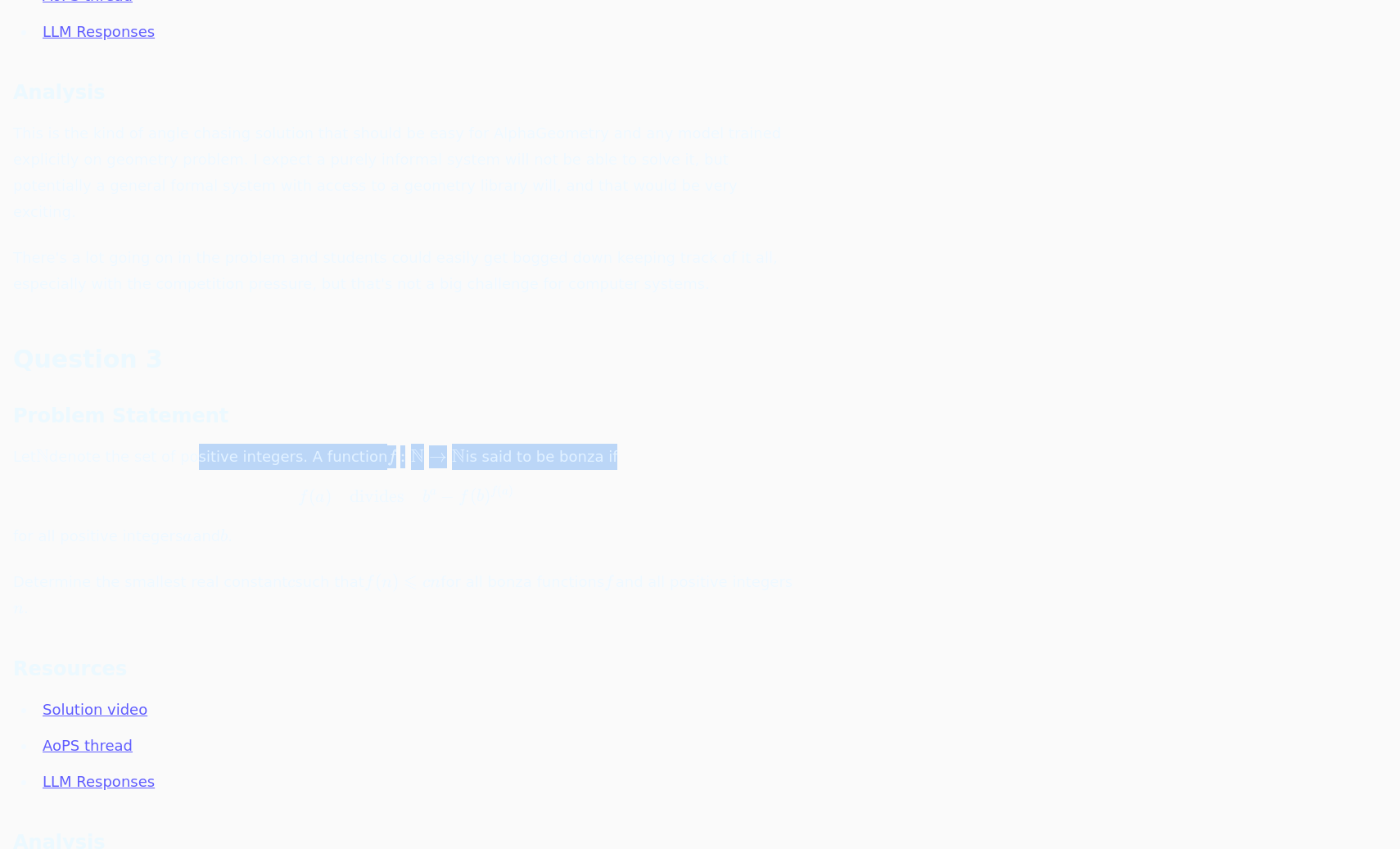
drag, startPoint x: 181, startPoint y: 224, endPoint x: 492, endPoint y: 238, distance: 311.3
click at [492, 444] on p "Let N \mathbb{N} N denote the set of positive integers. A function f  ⁣ : N → N…" at bounding box center [406, 497] width 786 height 105
click at [496, 444] on p "Let N \mathbb{N} N denote the set of positive integers. A function f  ⁣ : N → N…" at bounding box center [406, 497] width 786 height 105
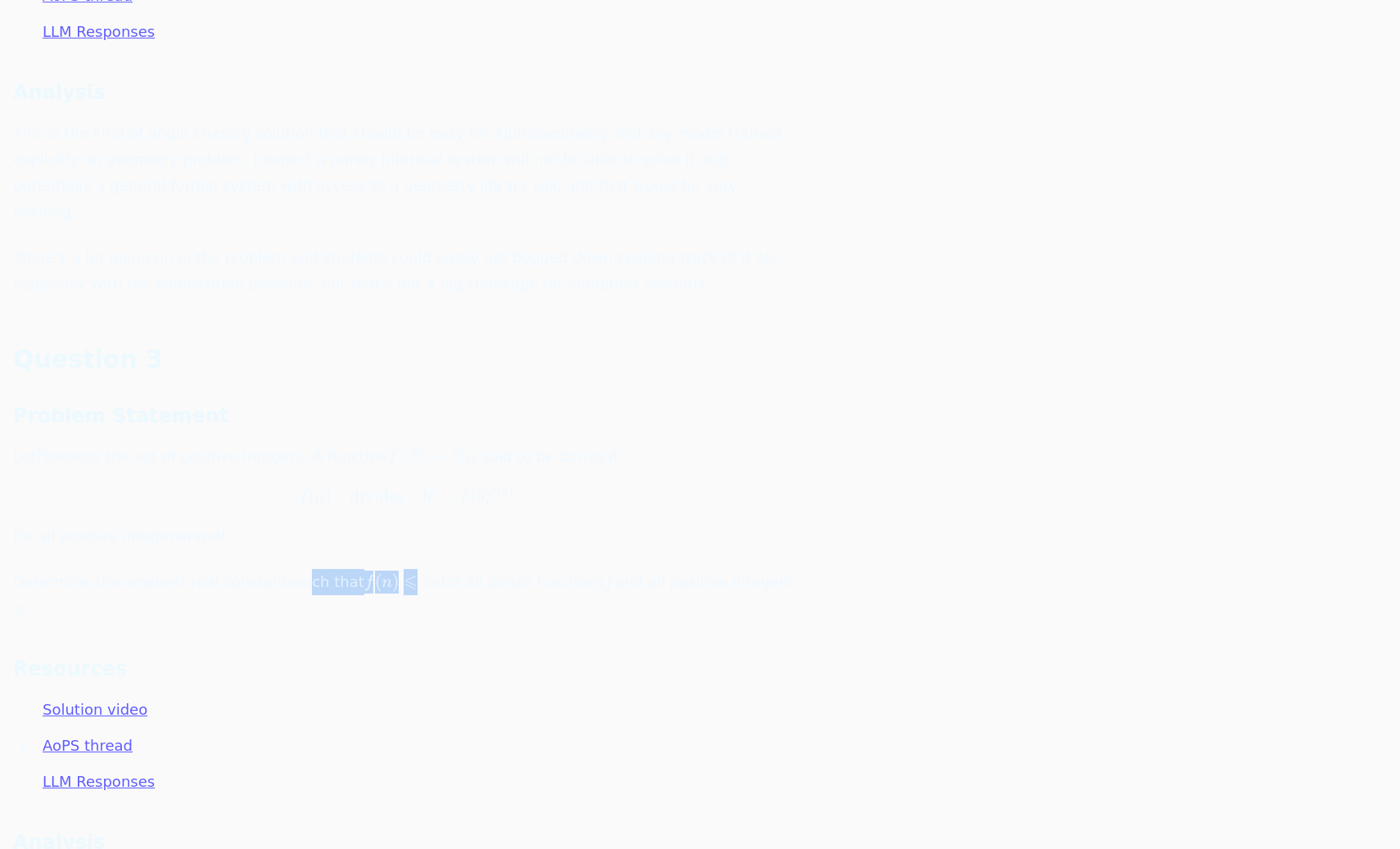
drag, startPoint x: 278, startPoint y: 346, endPoint x: 390, endPoint y: 344, distance: 112.0
click at [388, 569] on p "Determine the smallest real constant c c c such that f ( n ) ⩽ c n f(n)\leqslan…" at bounding box center [406, 594] width 786 height 53
click at [437, 569] on p "Determine the smallest real constant c c c such that f ( n ) ⩽ c n f(n)\leqslan…" at bounding box center [406, 594] width 786 height 53
drag, startPoint x: 439, startPoint y: 347, endPoint x: 309, endPoint y: 343, distance: 130.1
click at [309, 569] on p "Determine the smallest real constant c c c such that f ( n ) ⩽ c n f(n)\leqslan…" at bounding box center [406, 594] width 786 height 53
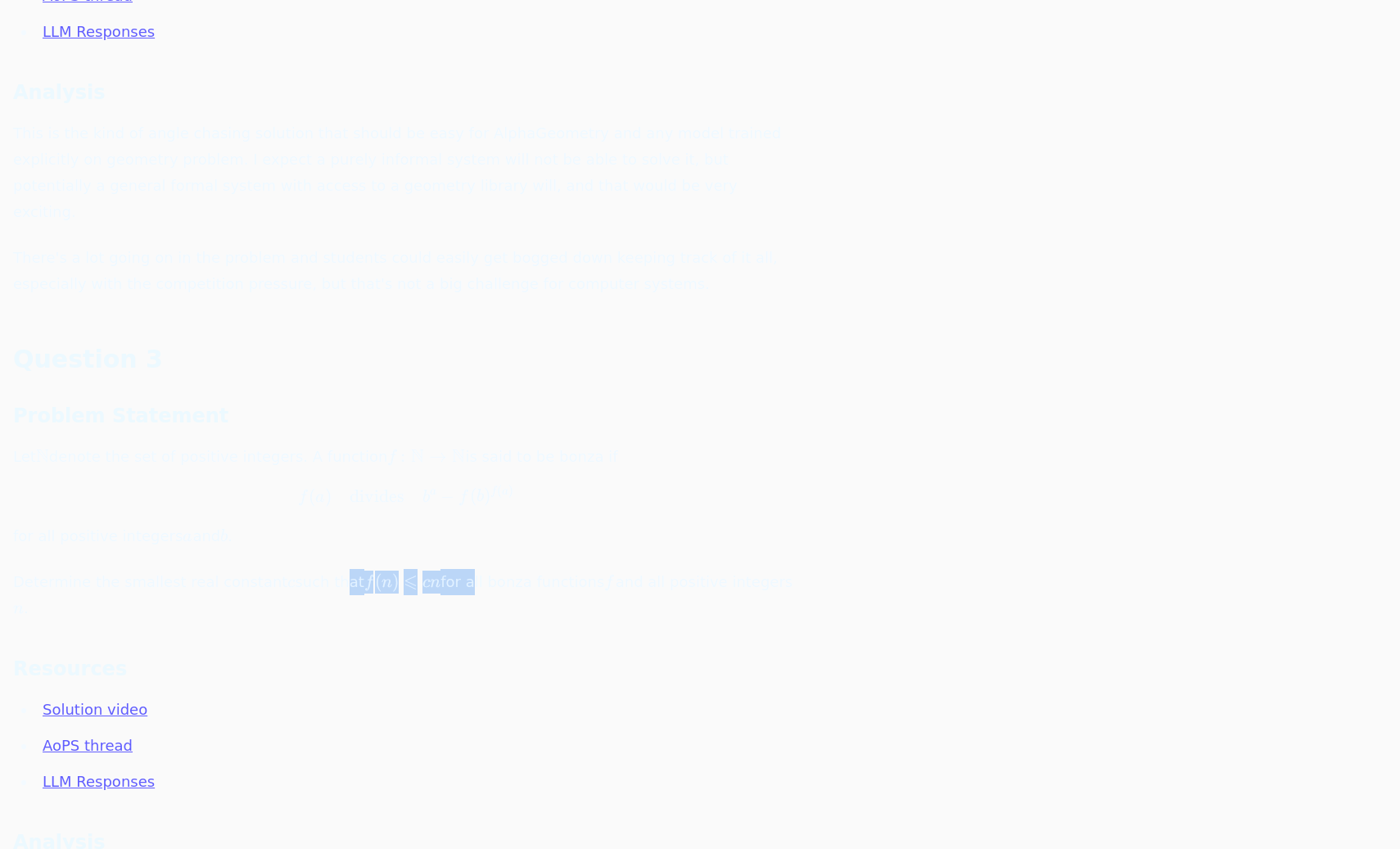
click at [308, 569] on p "Determine the smallest real constant c c c such that f ( n ) ⩽ c n f(n)\leqslan…" at bounding box center [406, 594] width 786 height 53
drag, startPoint x: 310, startPoint y: 342, endPoint x: 512, endPoint y: 349, distance: 202.1
click at [512, 569] on p "Determine the smallest real constant c c c such that f ( n ) ⩽ c n f(n)\leqslan…" at bounding box center [406, 594] width 786 height 53
click at [550, 569] on p "Determine the smallest real constant c c c such that f ( n ) ⩽ c n f(n)\leqslan…" at bounding box center [406, 594] width 786 height 53
drag, startPoint x: 608, startPoint y: 349, endPoint x: 372, endPoint y: 345, distance: 236.0
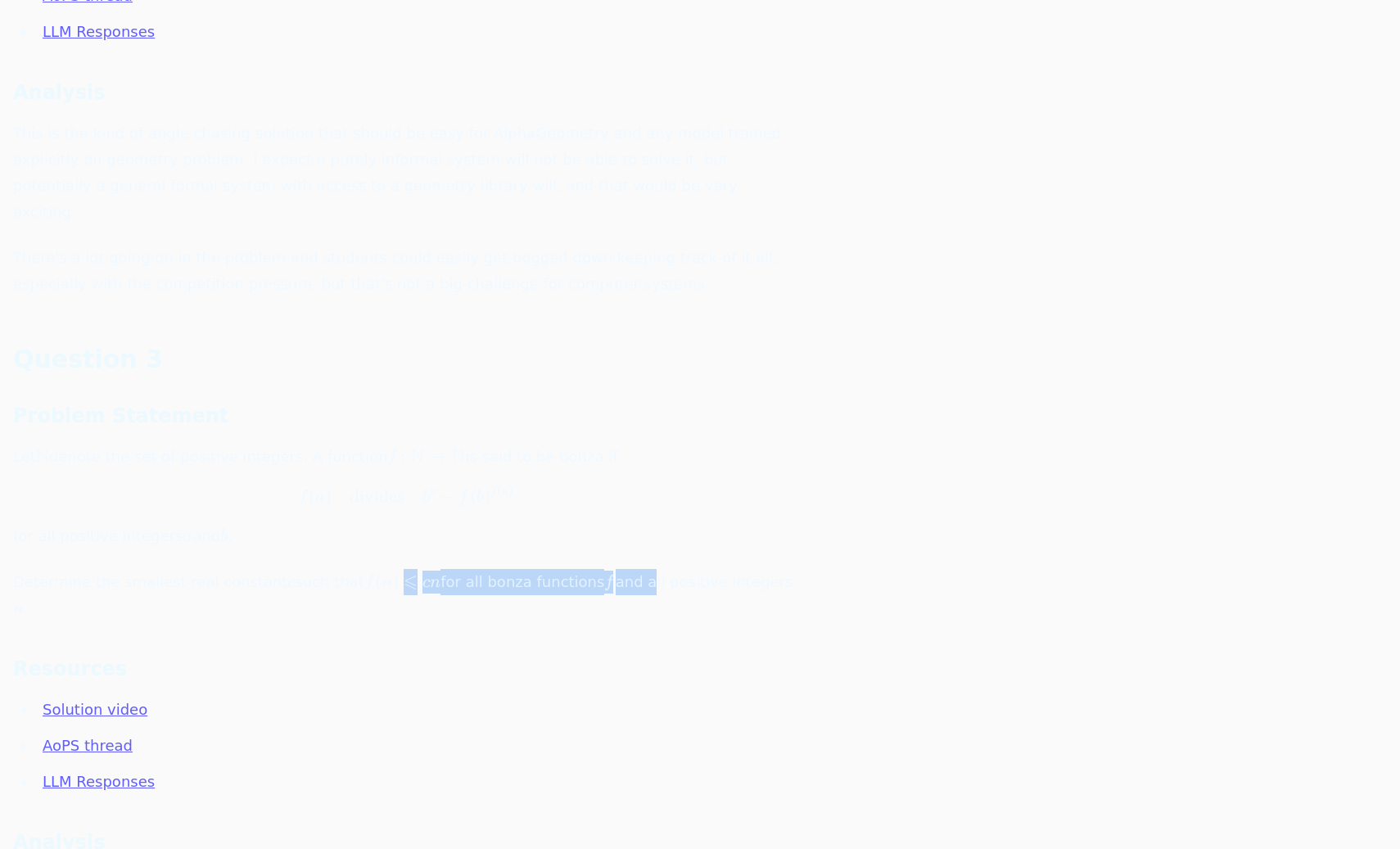
click at [373, 569] on p "Determine the smallest real constant c c c such that f ( n ) ⩽ c n f(n)\leqslan…" at bounding box center [406, 594] width 786 height 53
click at [444, 569] on p "Determine the smallest real constant c c c such that f ( n ) ⩽ c n f(n)\leqslan…" at bounding box center [406, 594] width 786 height 53
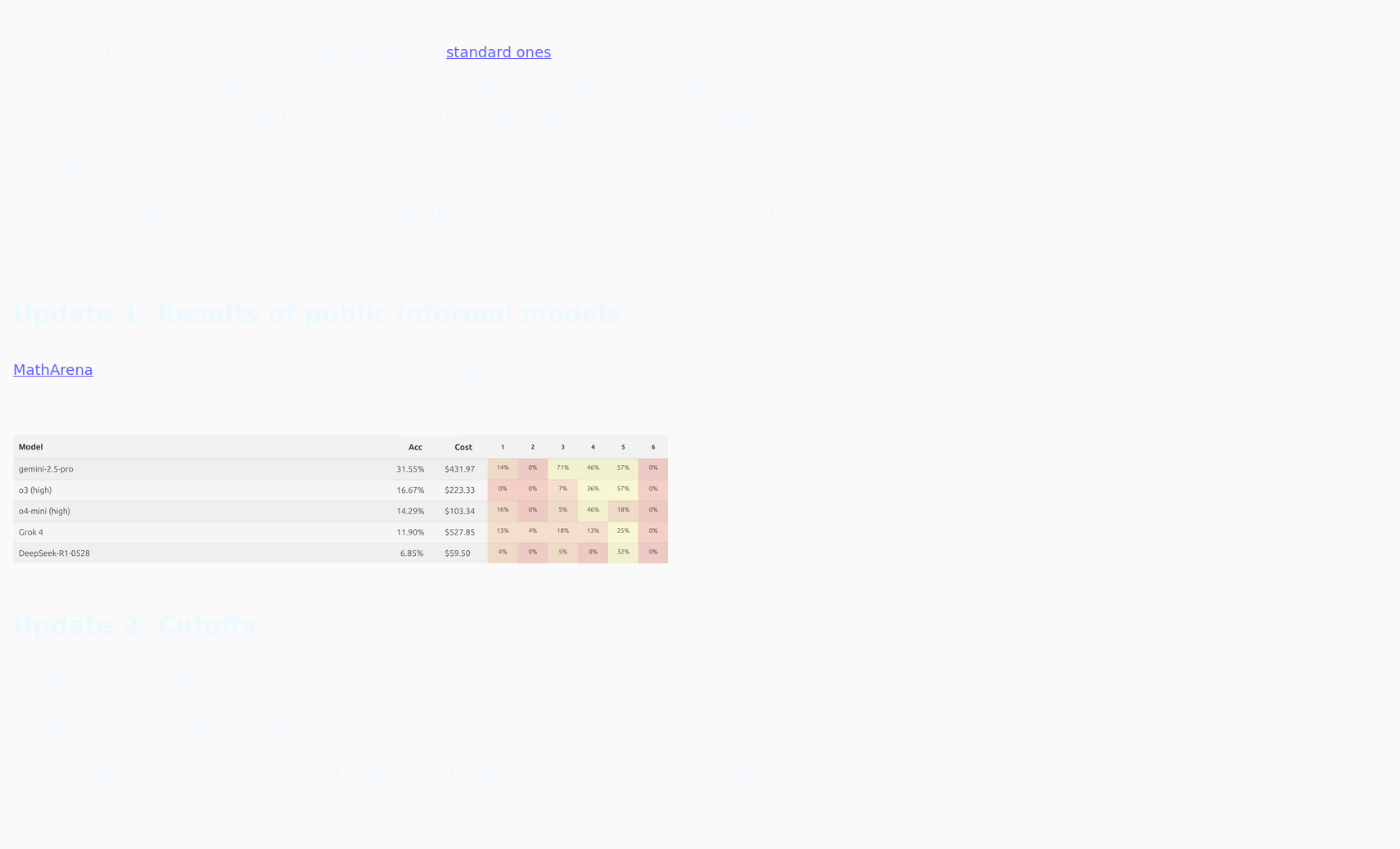
scroll to position [0, 0]
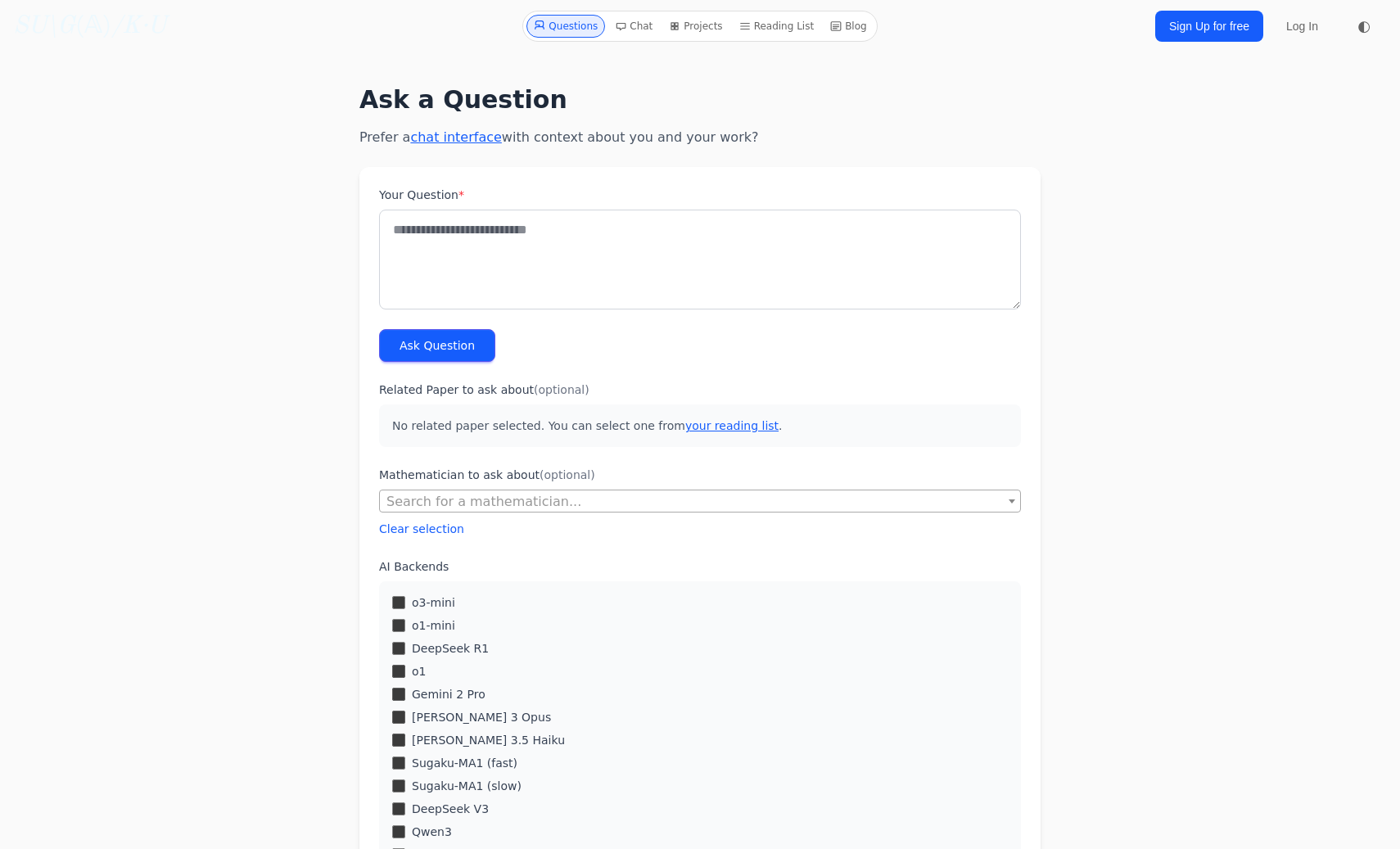
click at [436, 145] on link "chat interface" at bounding box center [455, 137] width 91 height 15
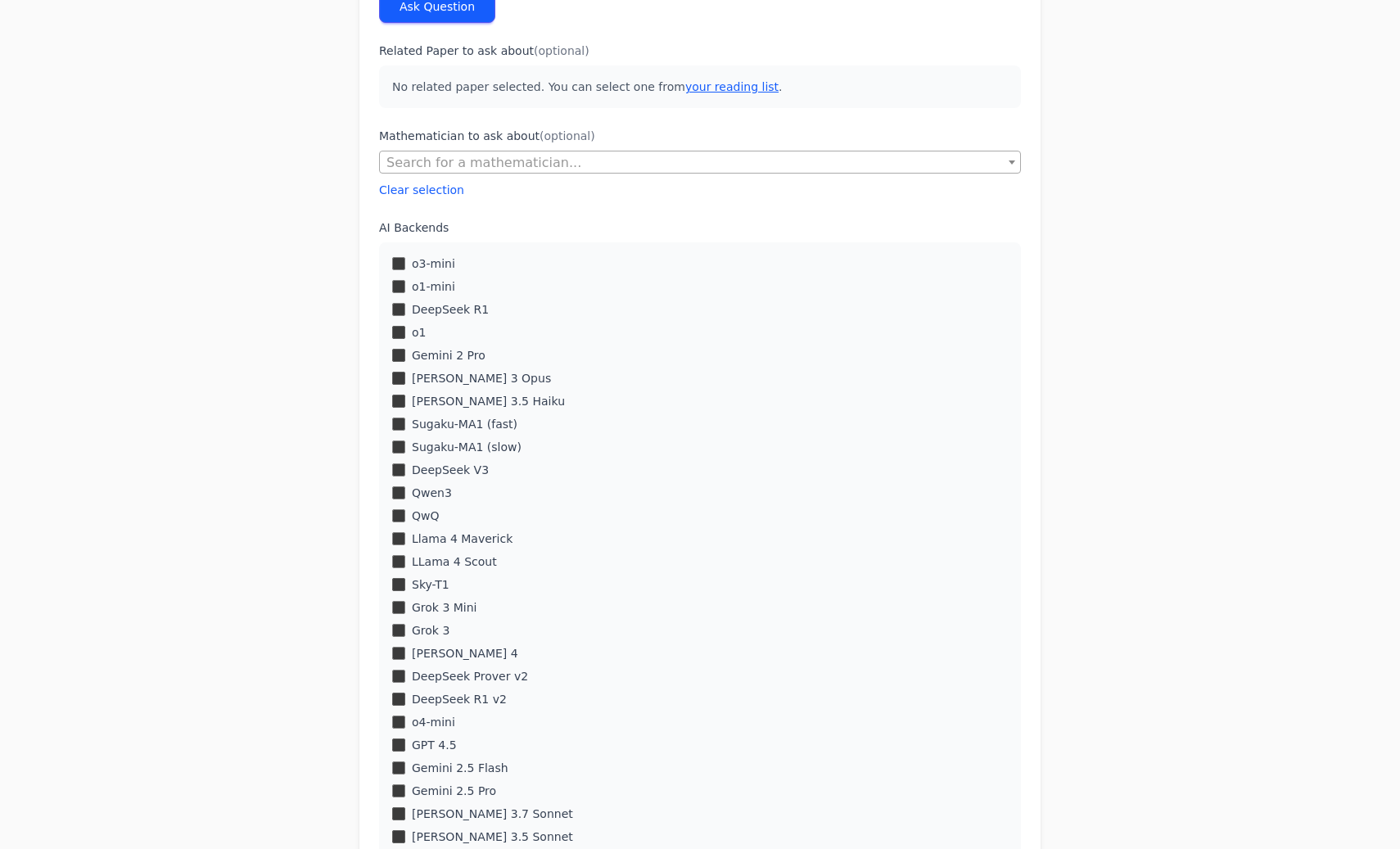
scroll to position [339, 0]
click at [444, 163] on span "Search for a mathematician..." at bounding box center [485, 163] width 195 height 15
click at [309, 150] on div "Ask a Question Prefer a chat interface with context about you and your work? Yo…" at bounding box center [700, 436] width 1206 height 1419
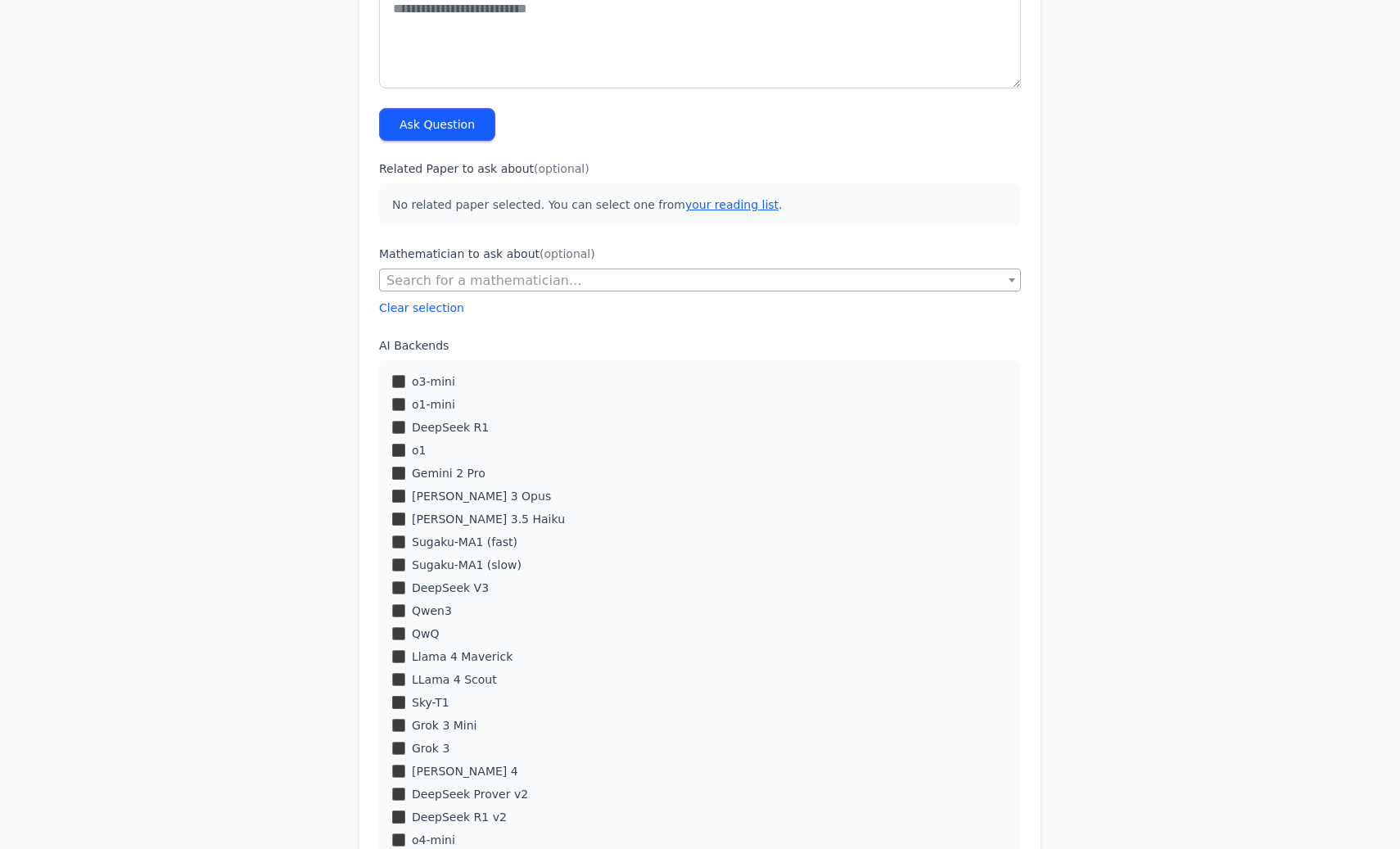
scroll to position [0, 0]
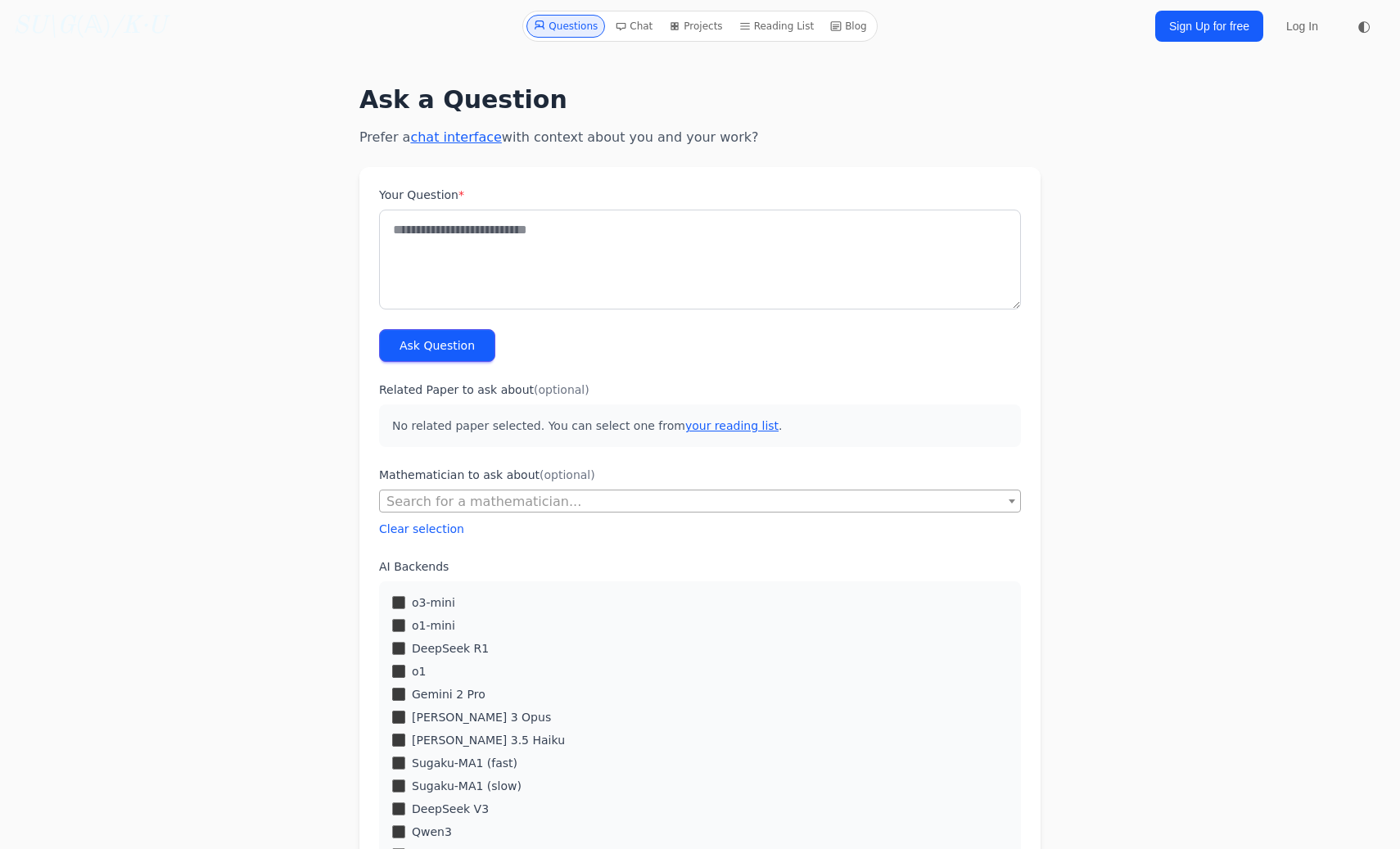
click at [93, 29] on link "SU\G (𝔸) /K·U" at bounding box center [90, 26] width 153 height 30
click at [115, 20] on icon "/K·U" at bounding box center [138, 27] width 55 height 25
click at [102, 21] on link "SU\G (𝔸) /K·U" at bounding box center [90, 26] width 153 height 30
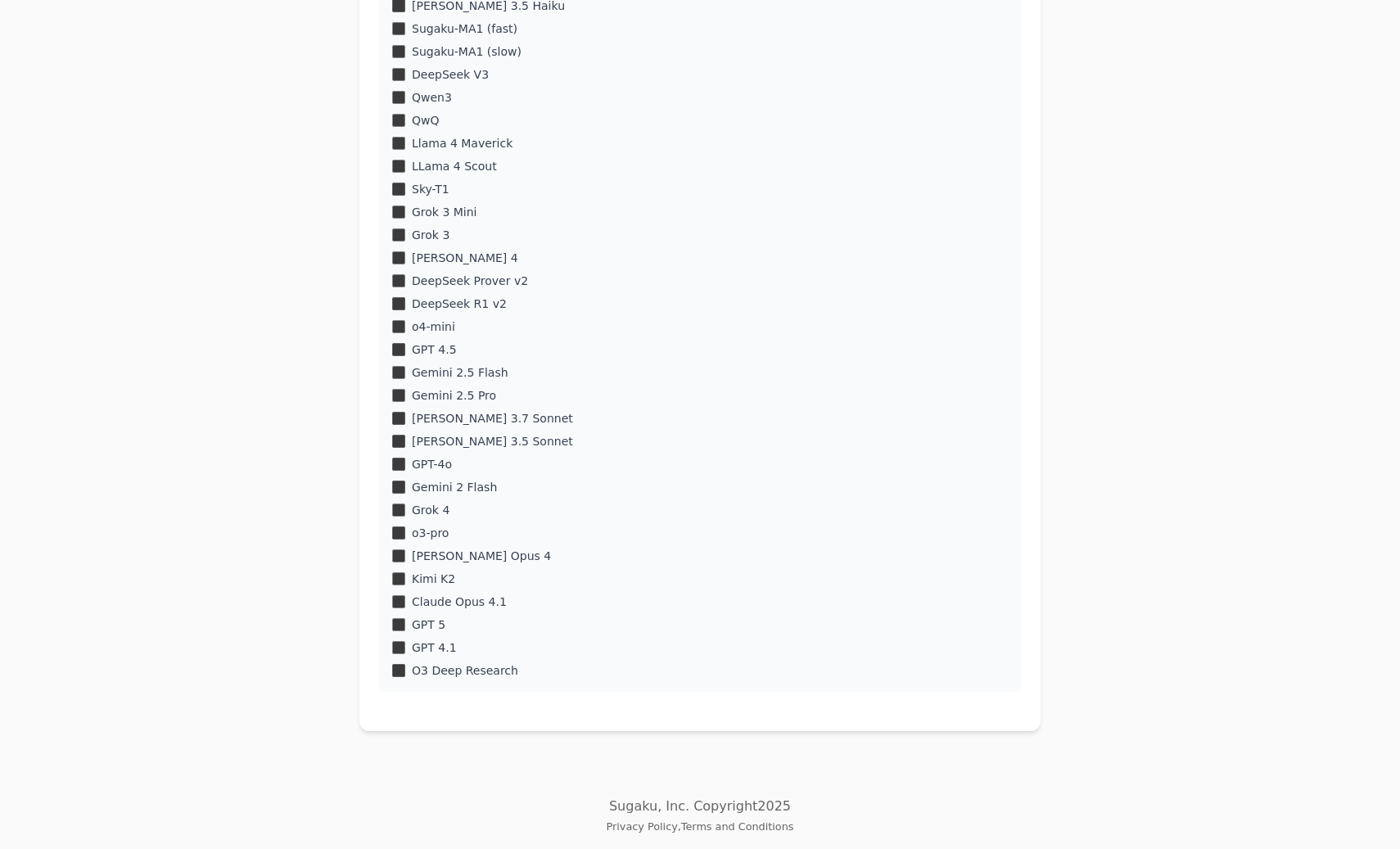
scroll to position [731, 0]
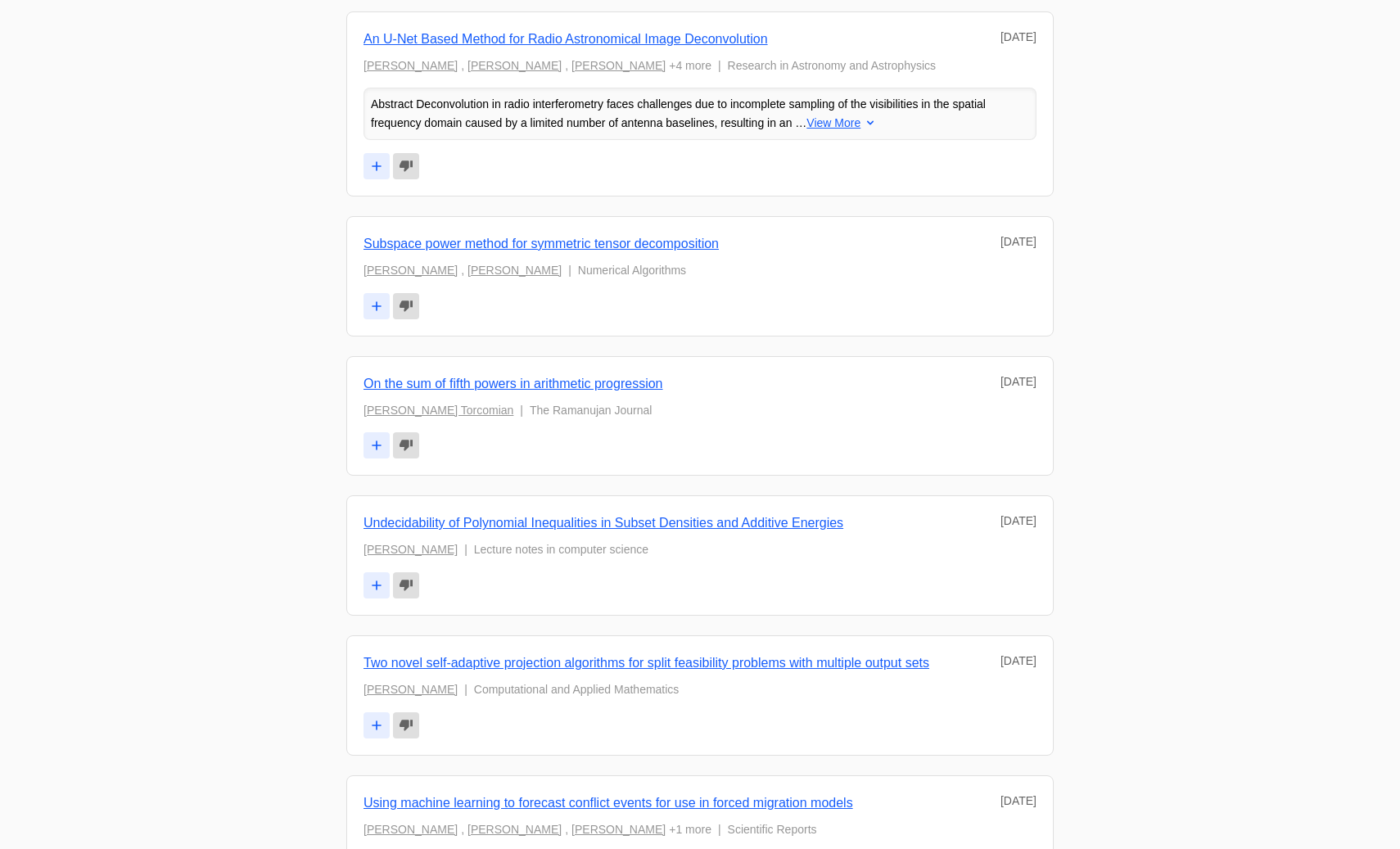
scroll to position [8264, 0]
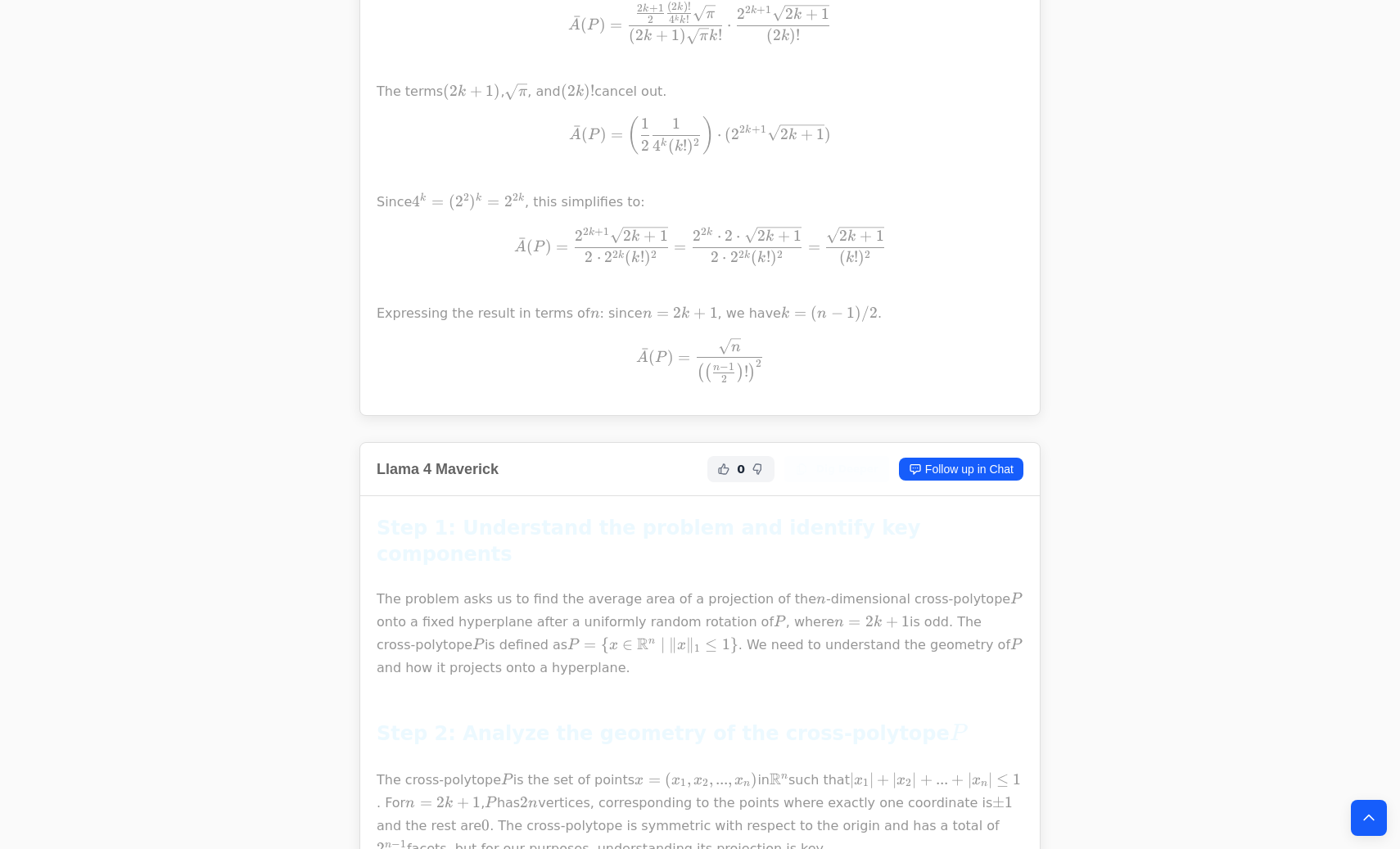
scroll to position [3865, 0]
